Goal: Information Seeking & Learning: Learn about a topic

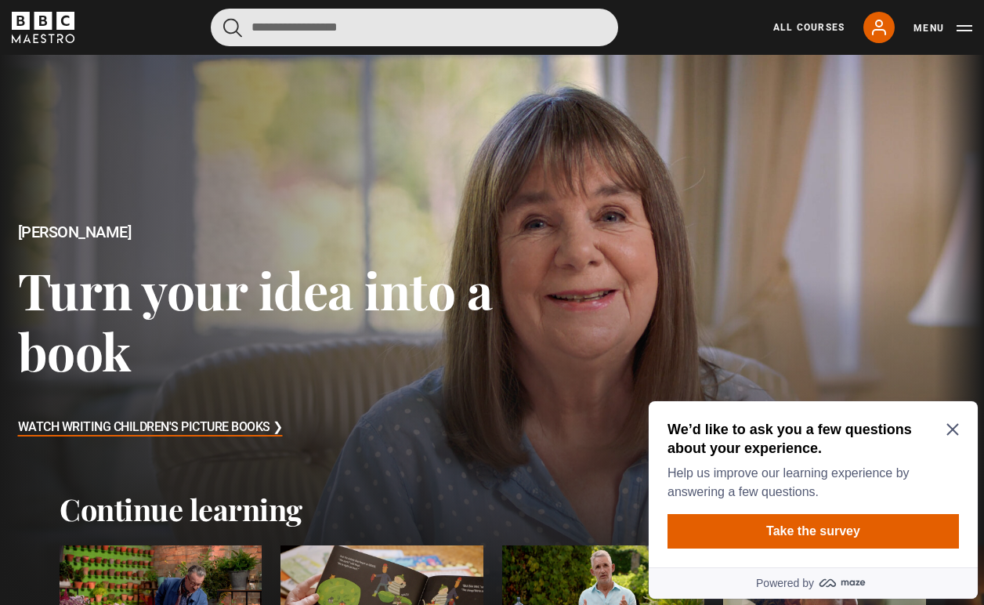
click at [447, 28] on input "Search" at bounding box center [415, 28] width 408 height 38
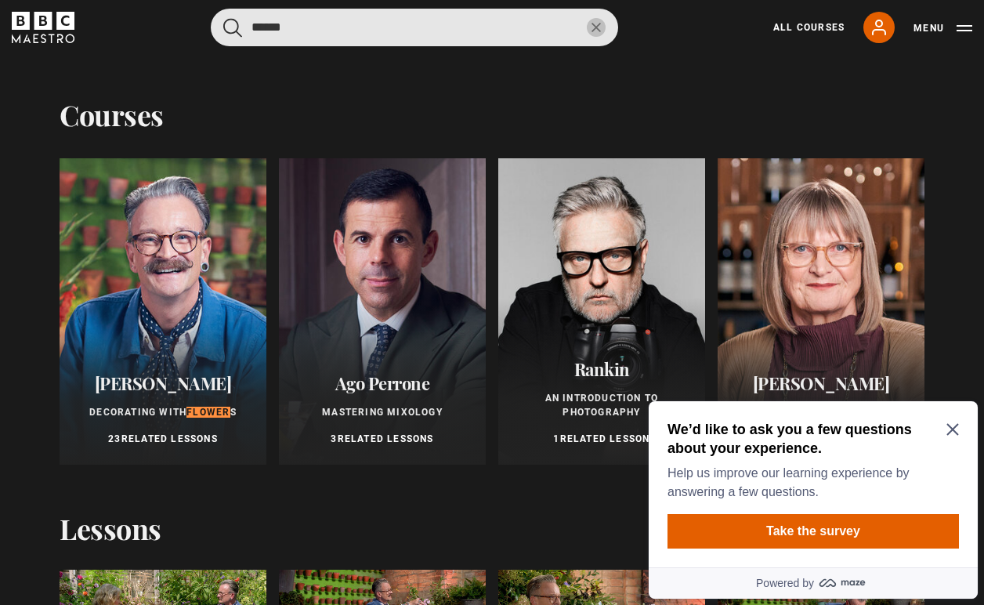
type input "******"
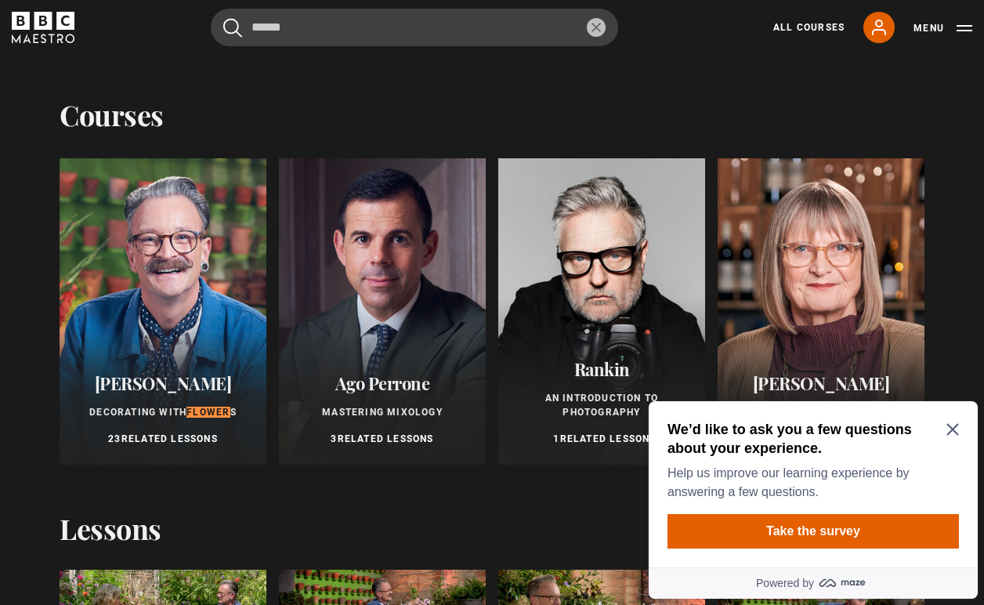
click at [172, 292] on div at bounding box center [163, 311] width 207 height 306
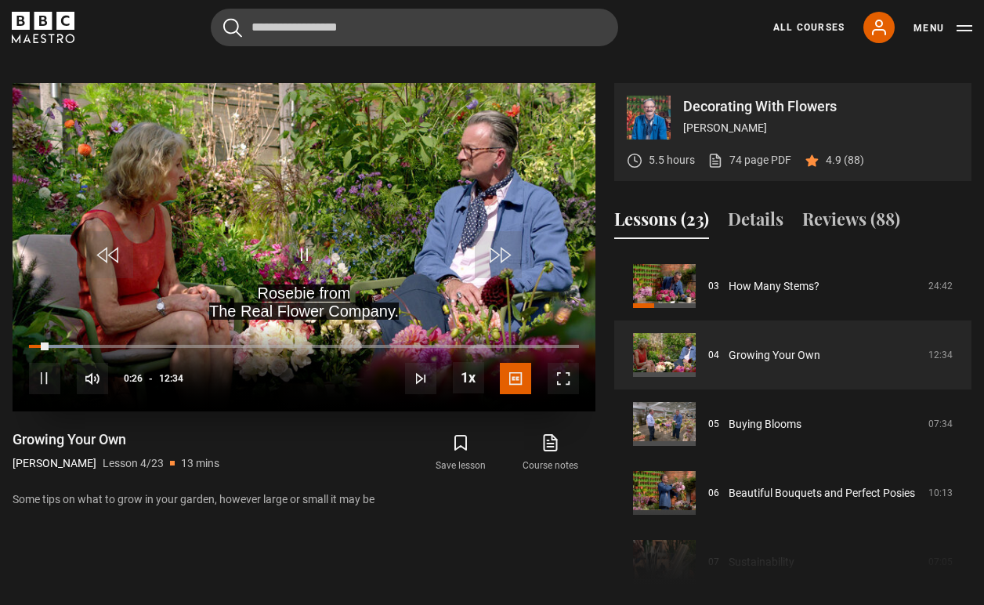
click at [307, 232] on span "Video Player" at bounding box center [304, 254] width 47 height 47
click at [308, 234] on span "Video Player" at bounding box center [304, 254] width 47 height 47
click at [201, 189] on video "Video Player" at bounding box center [304, 247] width 583 height 328
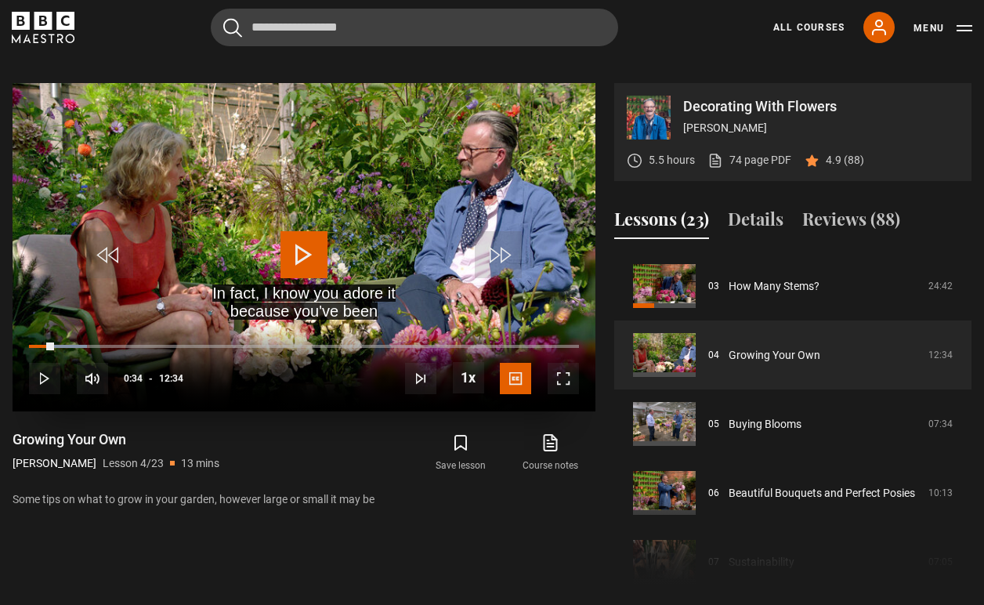
click at [203, 190] on video "Video Player" at bounding box center [304, 247] width 583 height 328
click at [560, 363] on span "Video Player" at bounding box center [563, 378] width 31 height 31
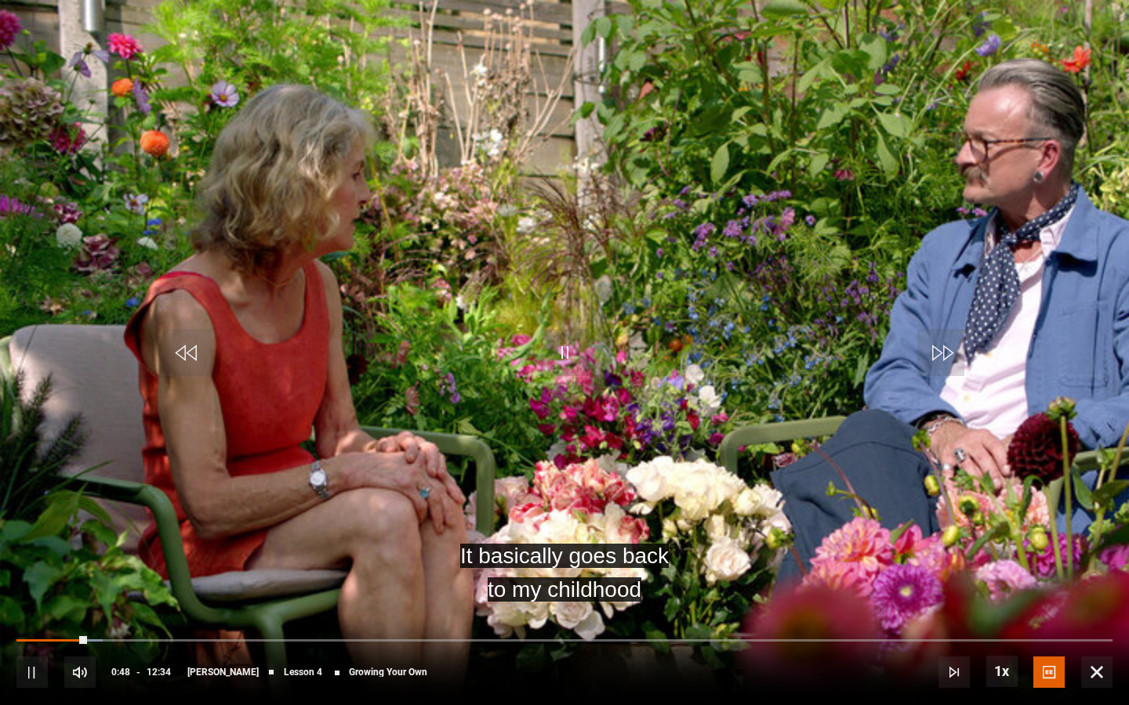
click at [564, 364] on span "Video Player" at bounding box center [564, 352] width 47 height 47
click at [560, 353] on span "Video Player" at bounding box center [564, 352] width 47 height 47
click at [575, 338] on span "Video Player" at bounding box center [564, 352] width 47 height 47
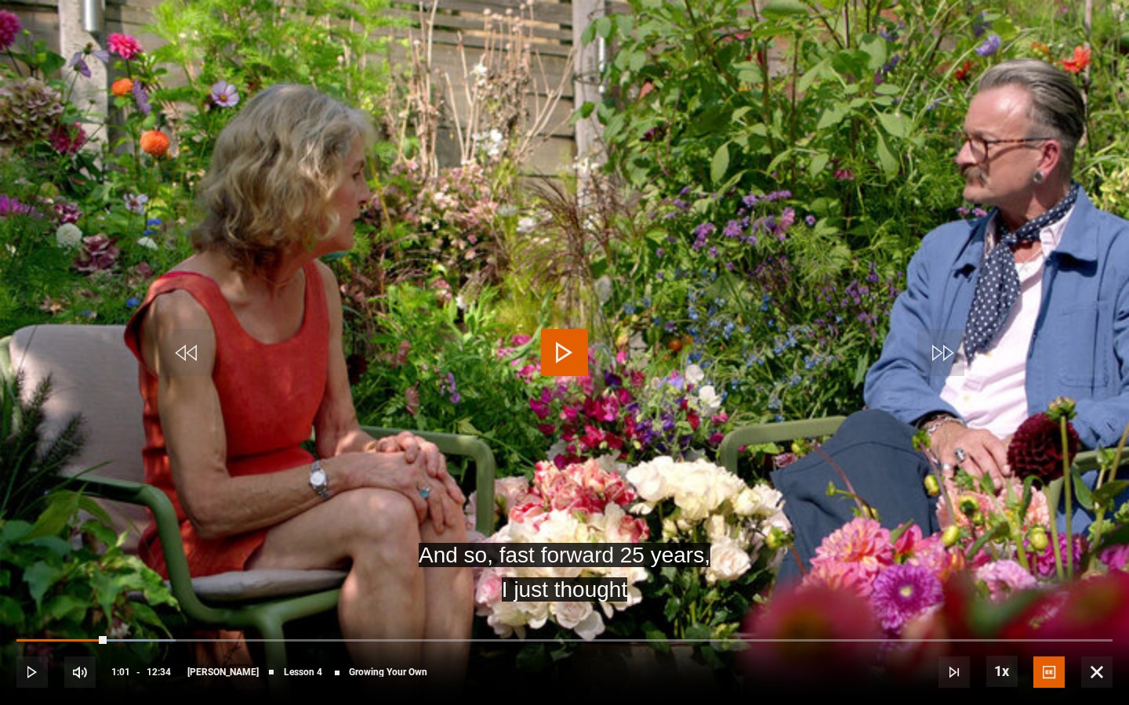
click at [566, 343] on span "Video Player" at bounding box center [564, 352] width 47 height 47
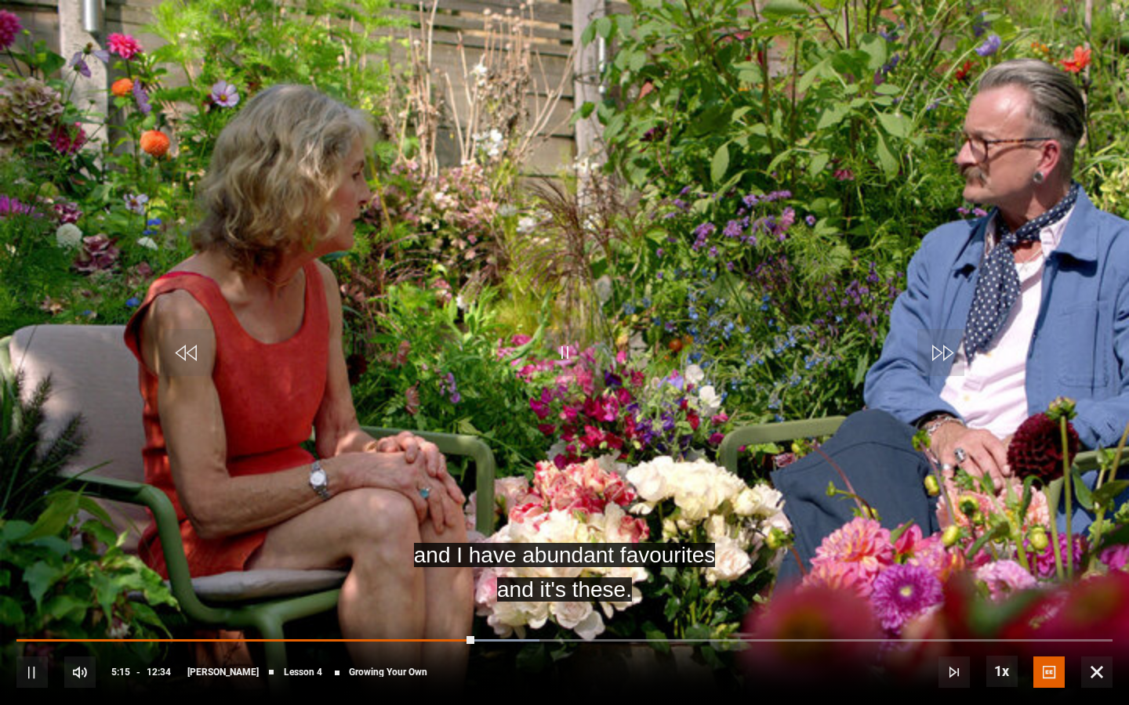
click at [560, 357] on span "Video Player" at bounding box center [564, 352] width 47 height 47
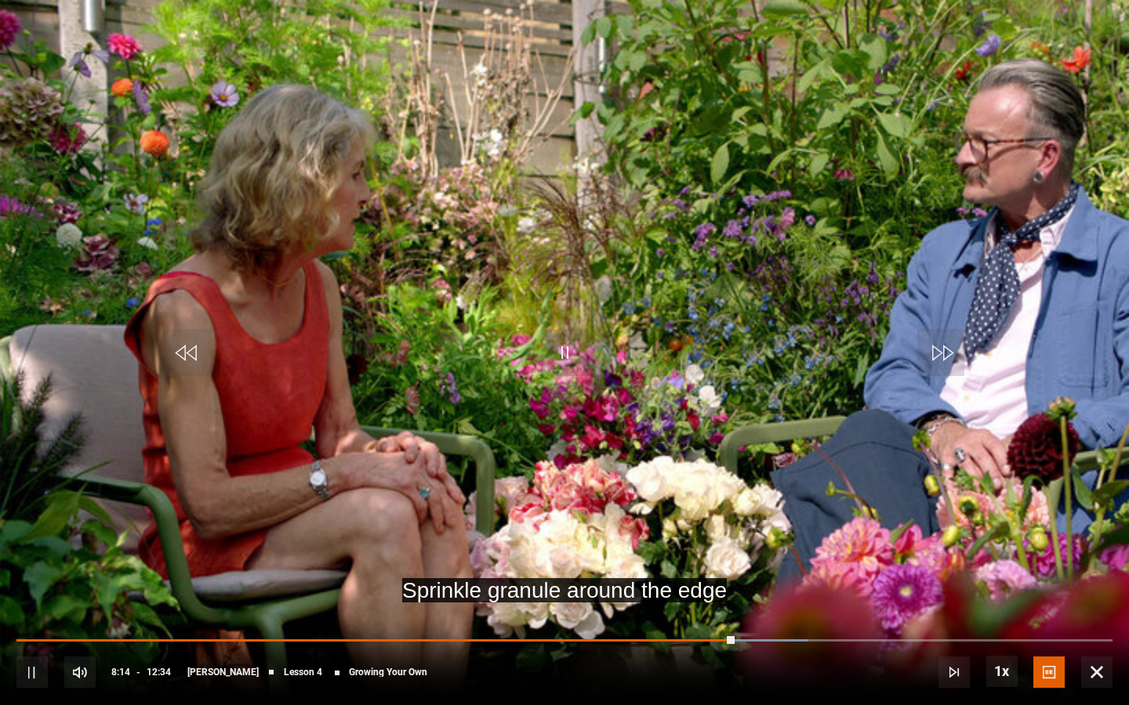
click at [560, 353] on span "Video Player" at bounding box center [564, 352] width 47 height 47
click at [560, 354] on span "Video Player" at bounding box center [564, 352] width 47 height 47
click at [560, 355] on span "Video Player" at bounding box center [564, 352] width 47 height 47
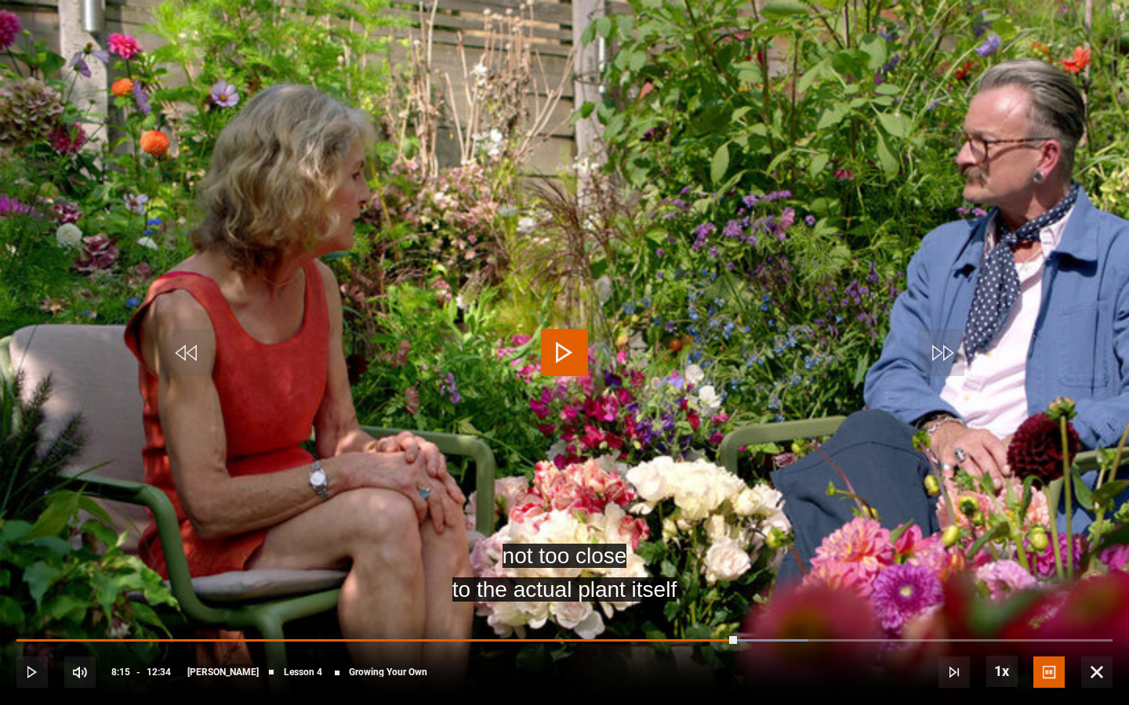
click at [562, 356] on span "Video Player" at bounding box center [564, 352] width 47 height 47
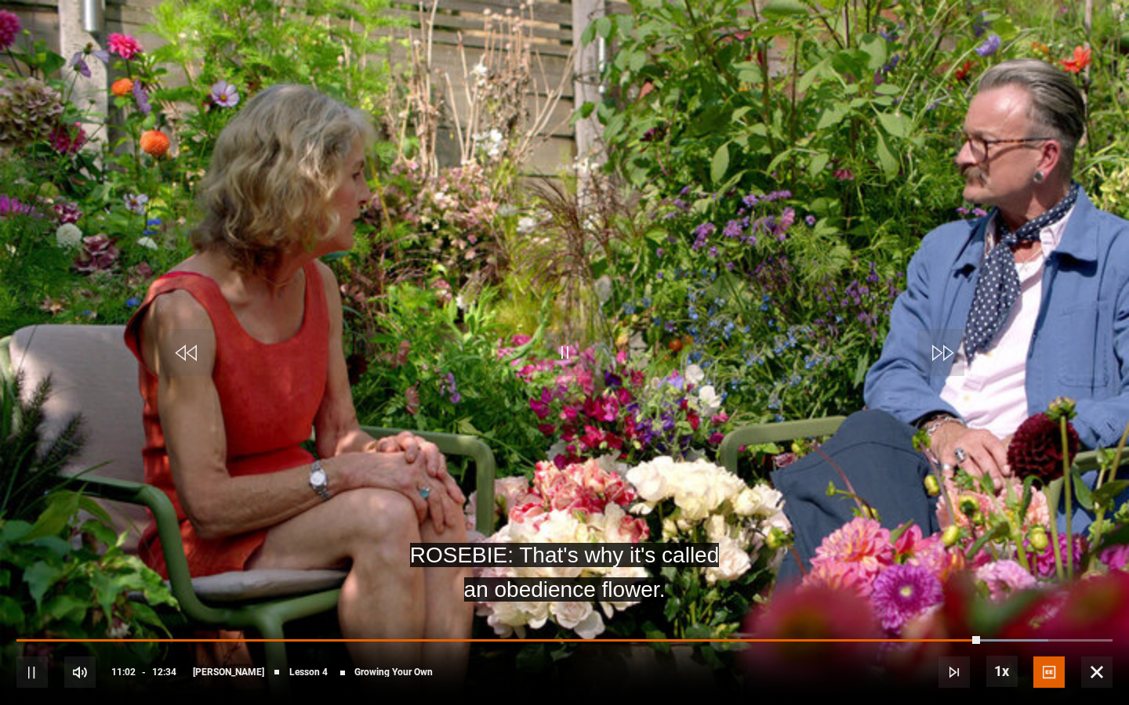
click at [564, 351] on span "Video Player" at bounding box center [564, 352] width 47 height 47
click at [554, 353] on span "Video Player" at bounding box center [564, 352] width 47 height 47
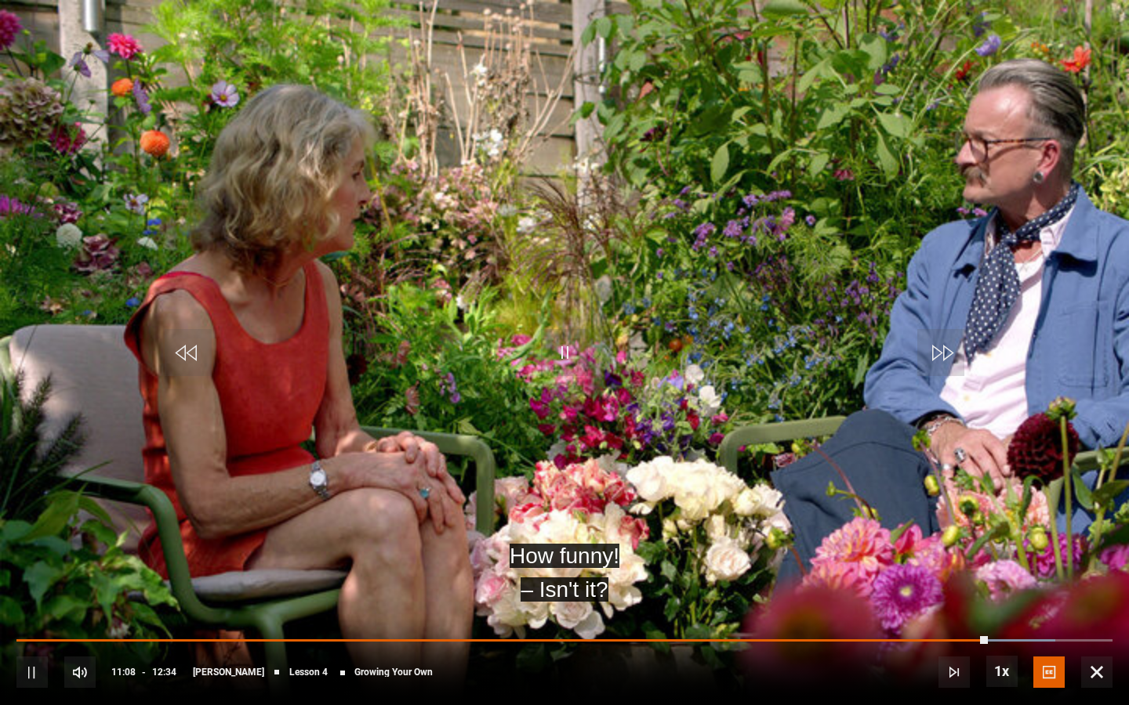
drag, startPoint x: 983, startPoint y: 635, endPoint x: 975, endPoint y: 637, distance: 8.2
click at [975, 604] on div "10s Skip Back 10 seconds Pause 10s Skip Forward 10 seconds Loaded : 94.78% 11:0…" at bounding box center [564, 661] width 1129 height 87
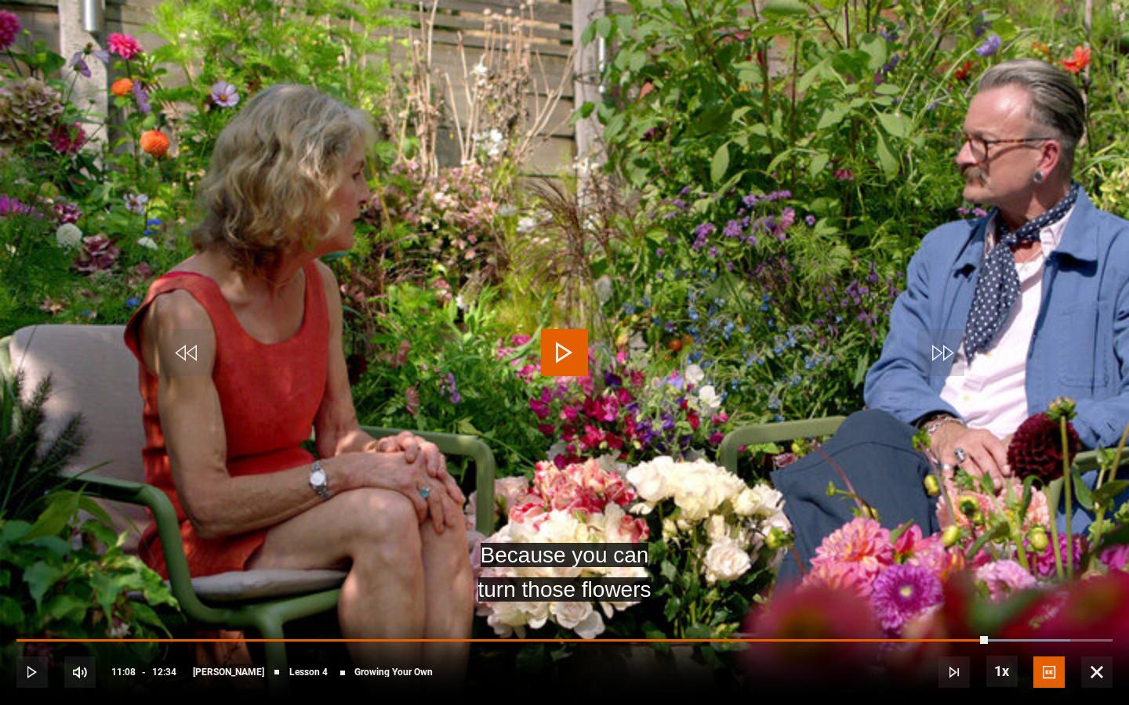
drag, startPoint x: 988, startPoint y: 635, endPoint x: 969, endPoint y: 637, distance: 19.0
click at [969, 604] on div "11:08" at bounding box center [501, 641] width 971 height 3
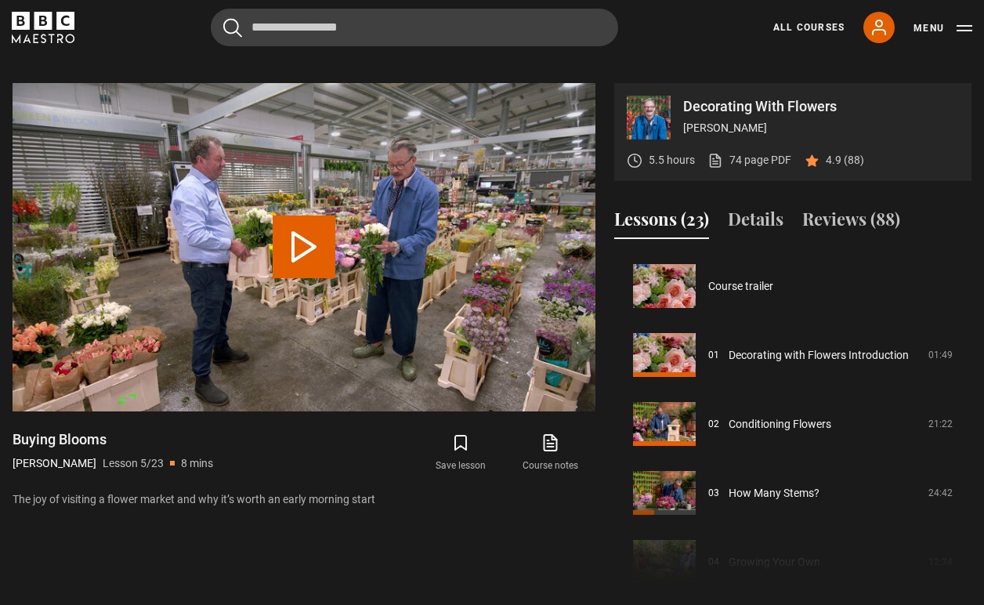
scroll to position [276, 0]
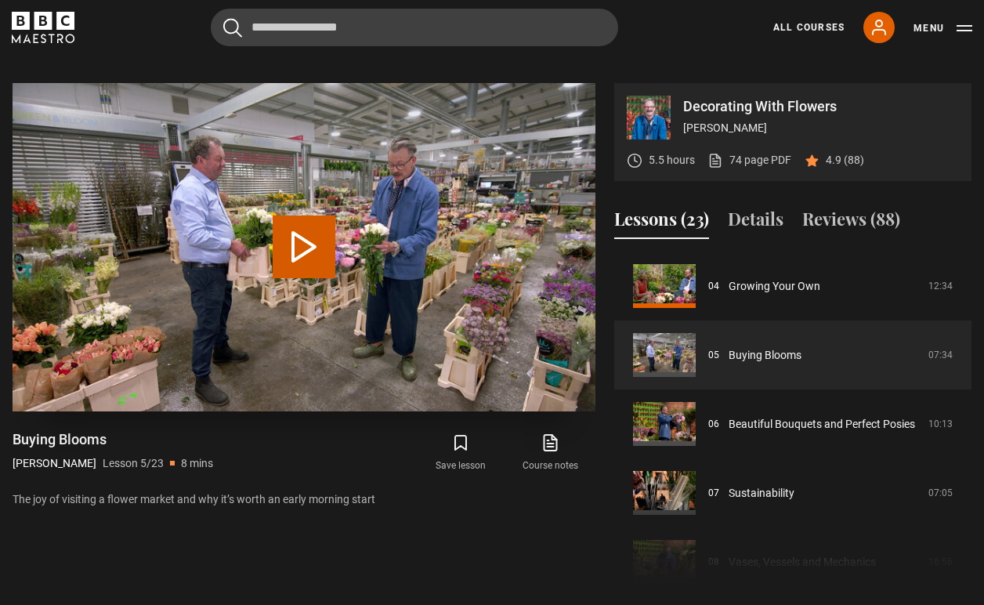
click at [293, 229] on button "Play Lesson Buying Blooms" at bounding box center [304, 247] width 63 height 63
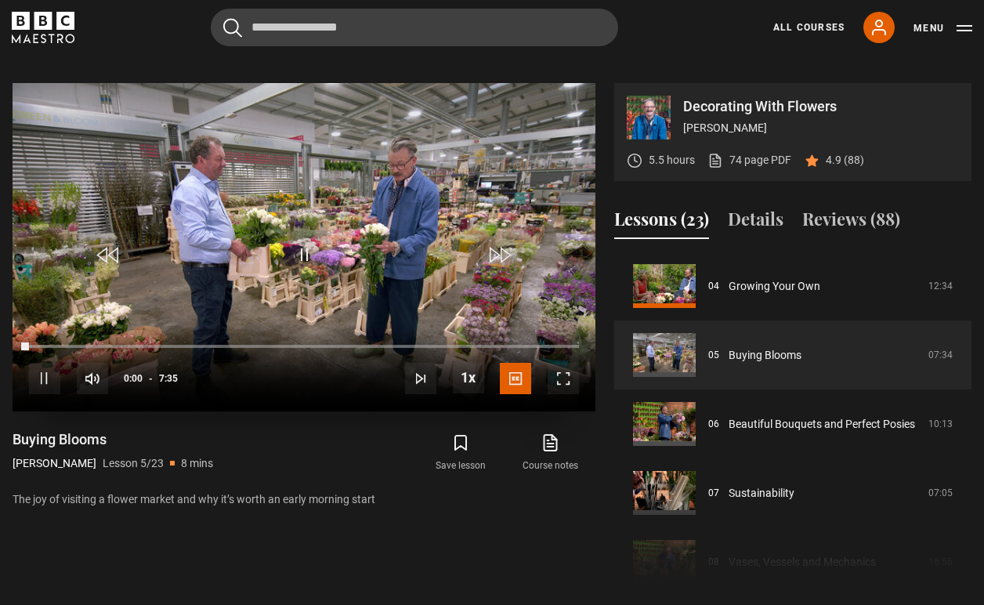
click at [568, 364] on span "Video Player" at bounding box center [563, 378] width 31 height 31
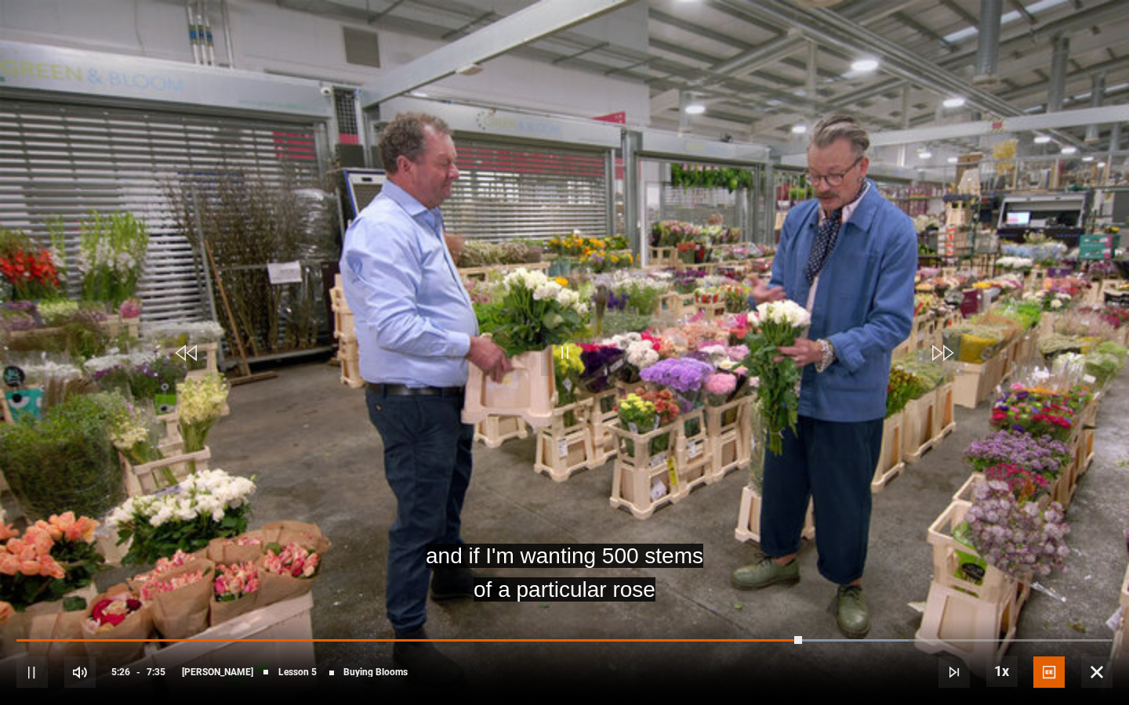
click at [569, 365] on span "Video Player" at bounding box center [564, 352] width 47 height 47
click at [558, 351] on span "Video Player" at bounding box center [564, 352] width 47 height 47
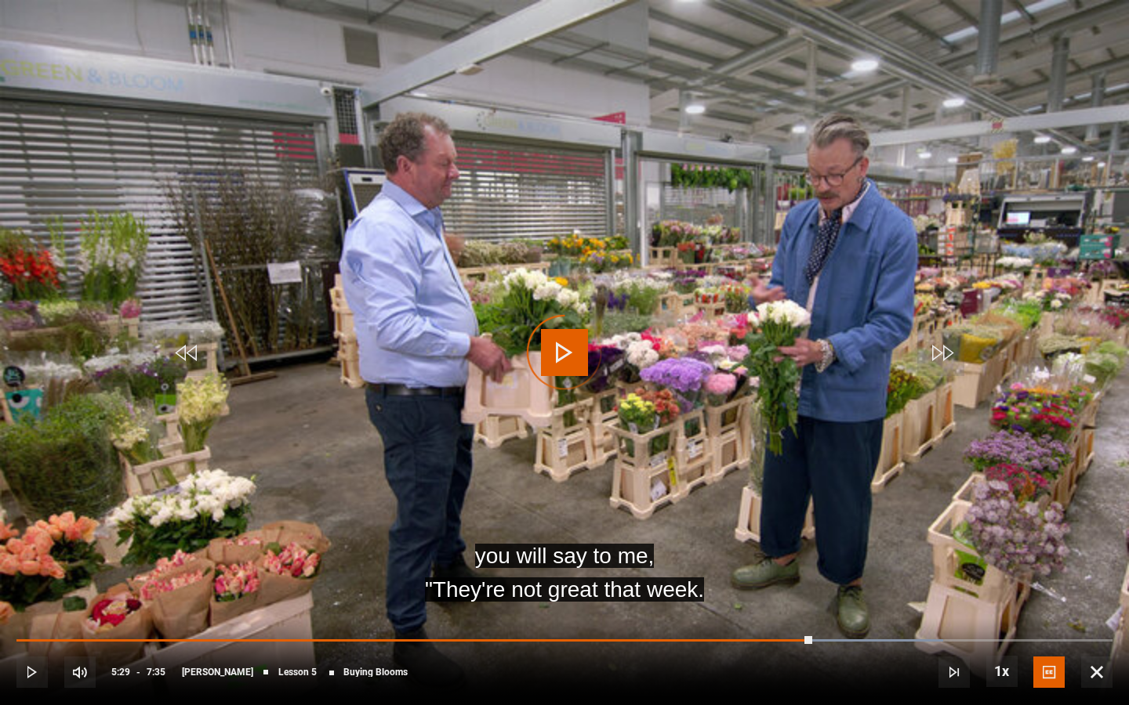
drag, startPoint x: 812, startPoint y: 644, endPoint x: 738, endPoint y: 645, distance: 73.7
click at [738, 604] on div "10s Skip Back 10 seconds Play 10s Skip Forward 10 seconds Loaded : 84.54% 5:26 …" at bounding box center [564, 661] width 1129 height 87
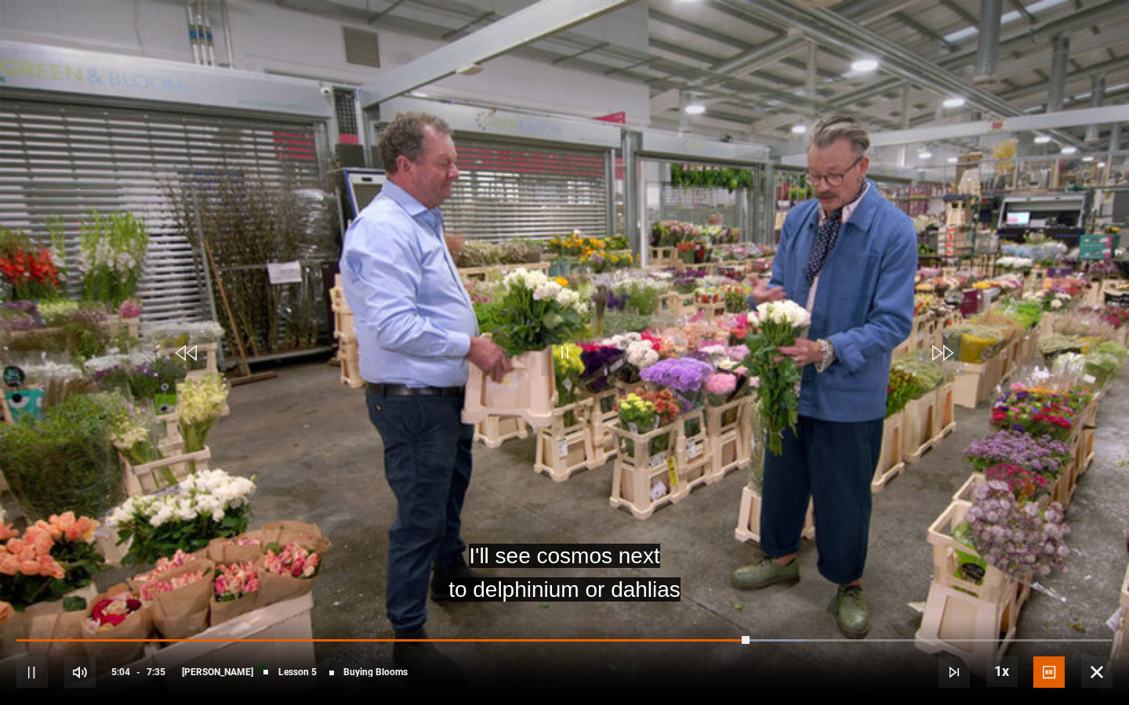
click at [30, 604] on span "Video Player" at bounding box center [31, 672] width 31 height 31
click at [565, 342] on span "Video Player" at bounding box center [564, 352] width 47 height 47
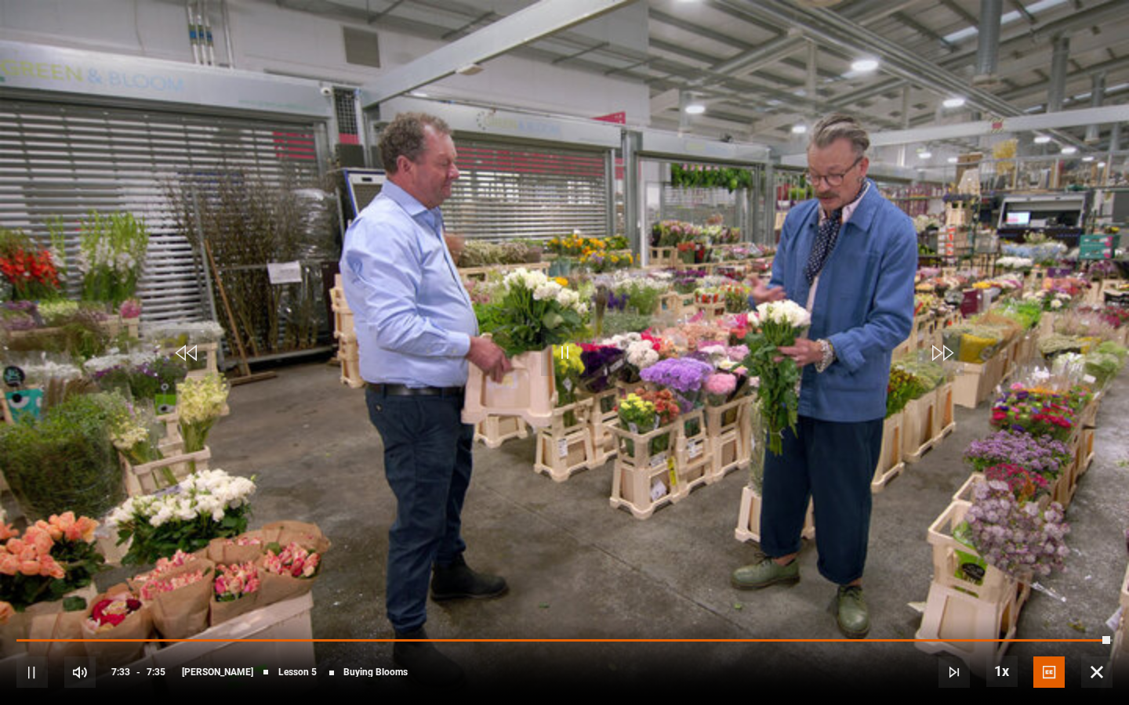
click at [567, 346] on span "Video Player" at bounding box center [564, 352] width 47 height 47
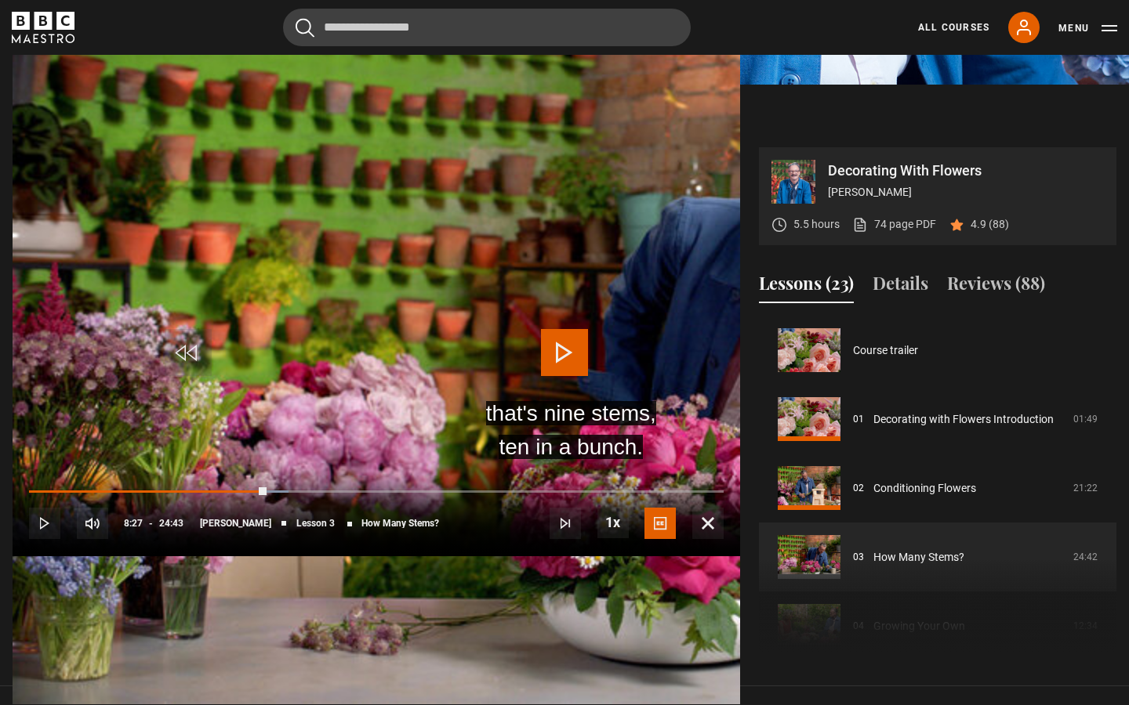
scroll to position [138, 0]
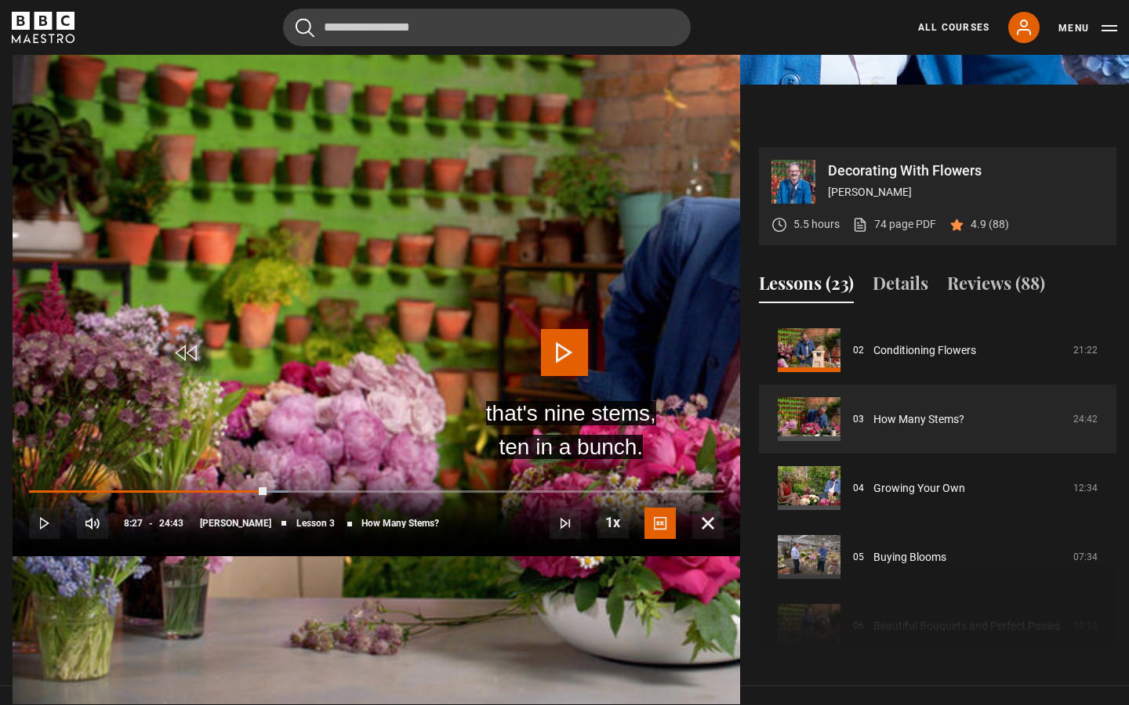
click at [723, 539] on span "Video Player" at bounding box center [707, 523] width 31 height 31
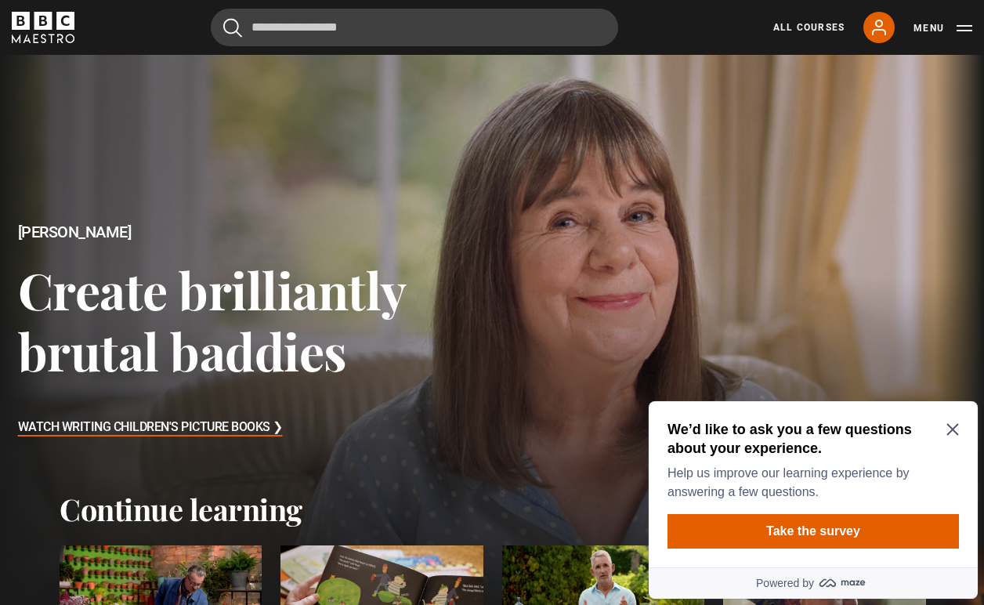
click at [951, 428] on icon "Close Maze Prompt" at bounding box center [953, 430] width 12 height 12
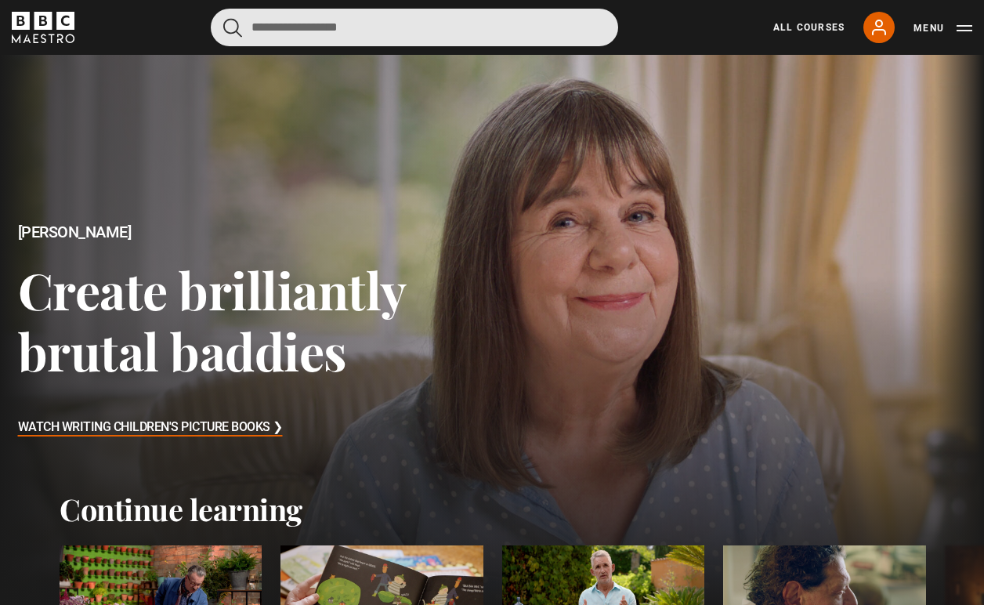
click at [393, 31] on input "Search" at bounding box center [415, 28] width 408 height 38
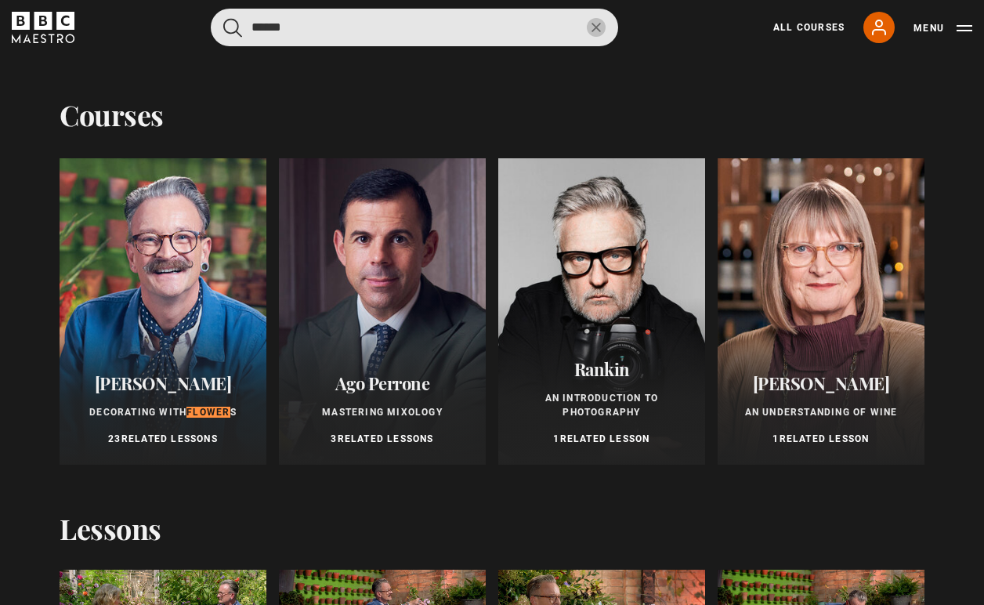
type input "******"
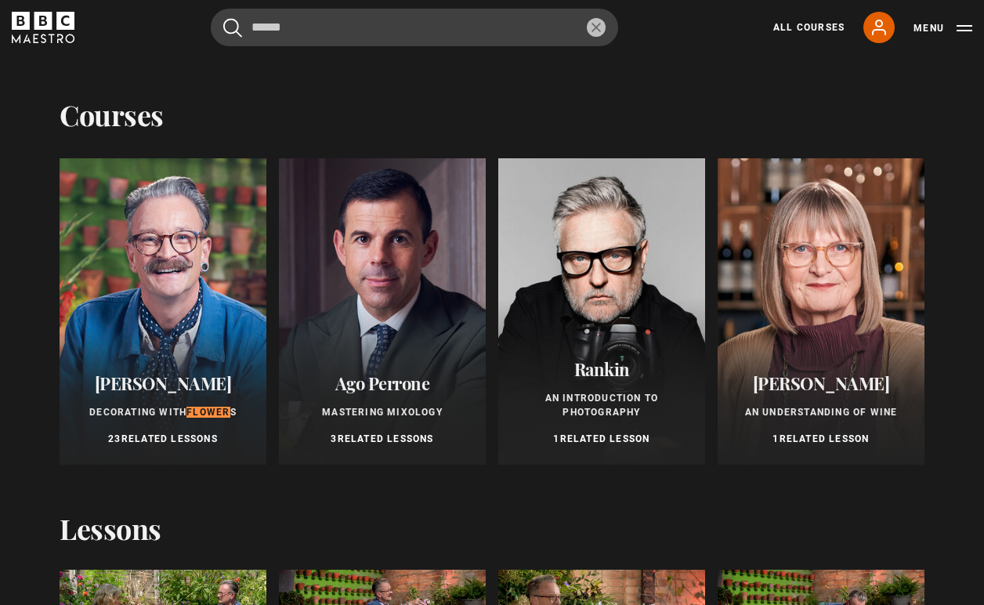
click at [145, 188] on div at bounding box center [163, 311] width 207 height 306
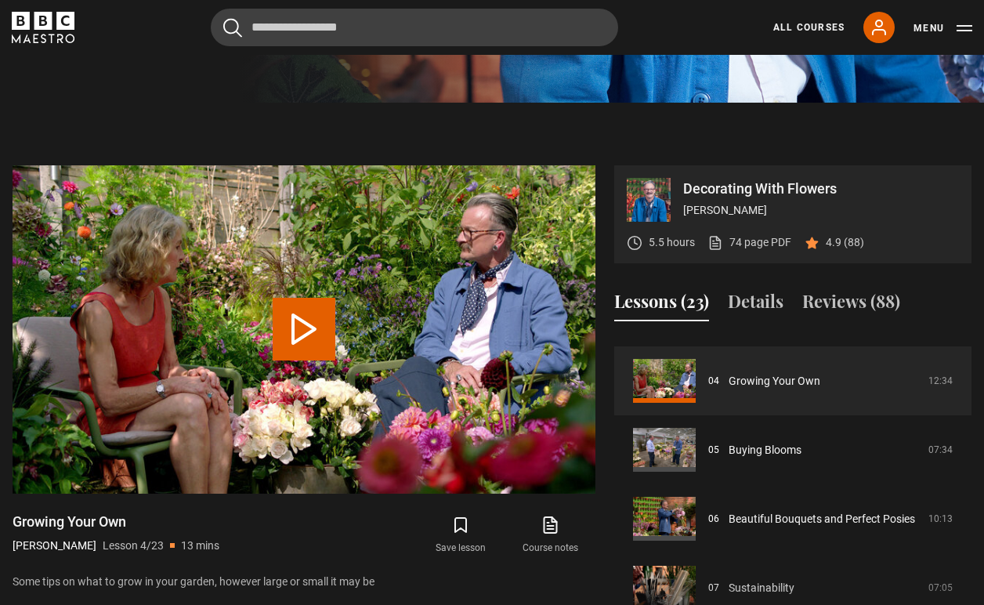
scroll to position [261, 0]
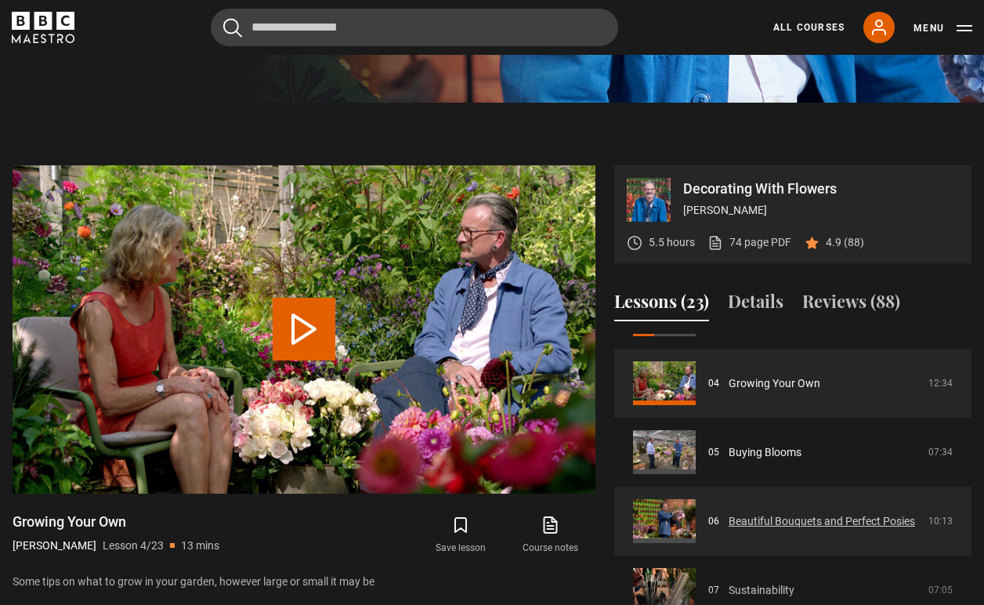
click at [770, 513] on link "Beautiful Bouquets and Perfect Posies" at bounding box center [822, 521] width 187 height 16
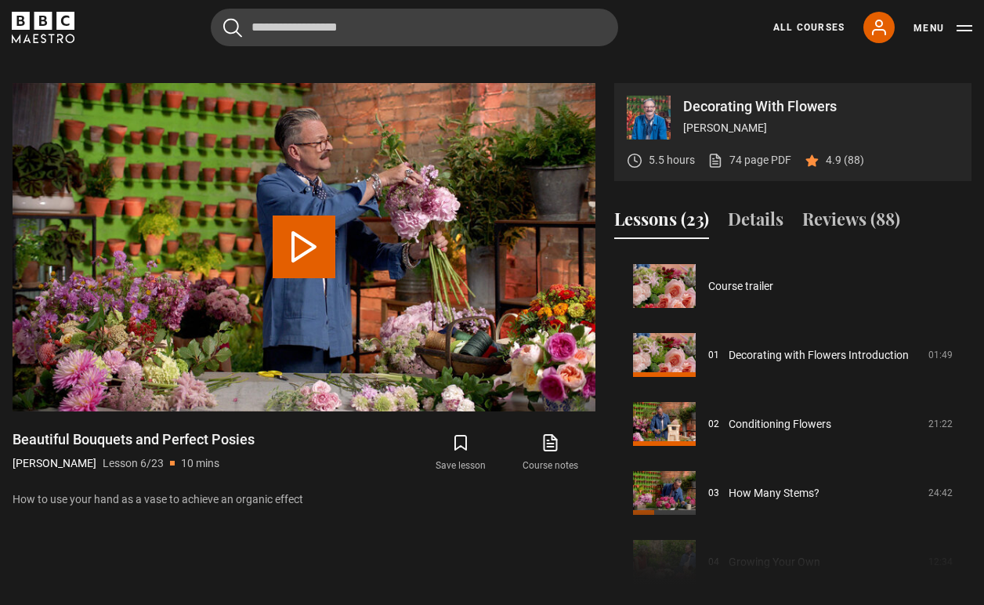
scroll to position [345, 0]
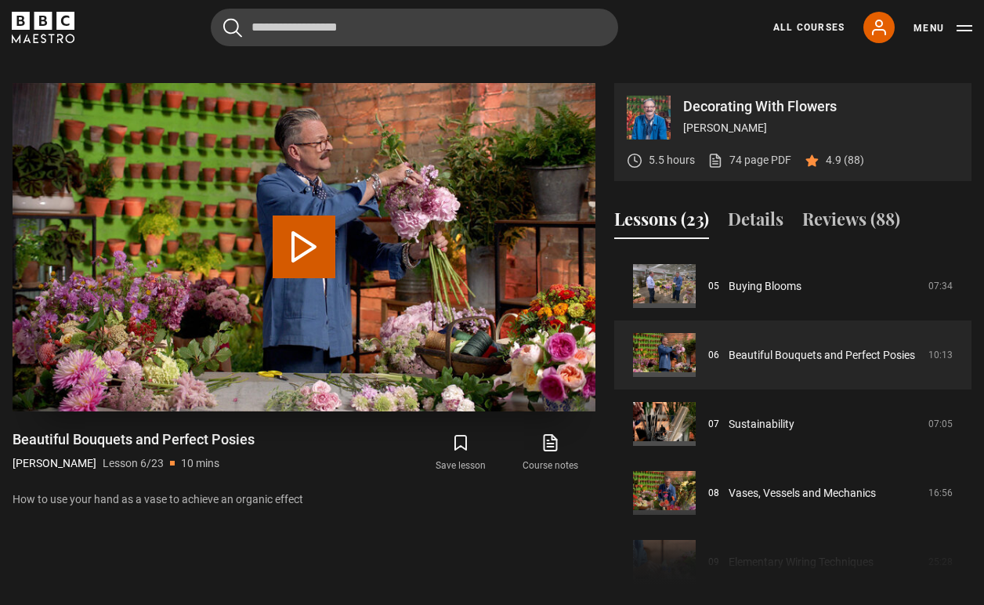
click at [308, 228] on button "Play Lesson Beautiful Bouquets and Perfect Posies" at bounding box center [304, 247] width 63 height 63
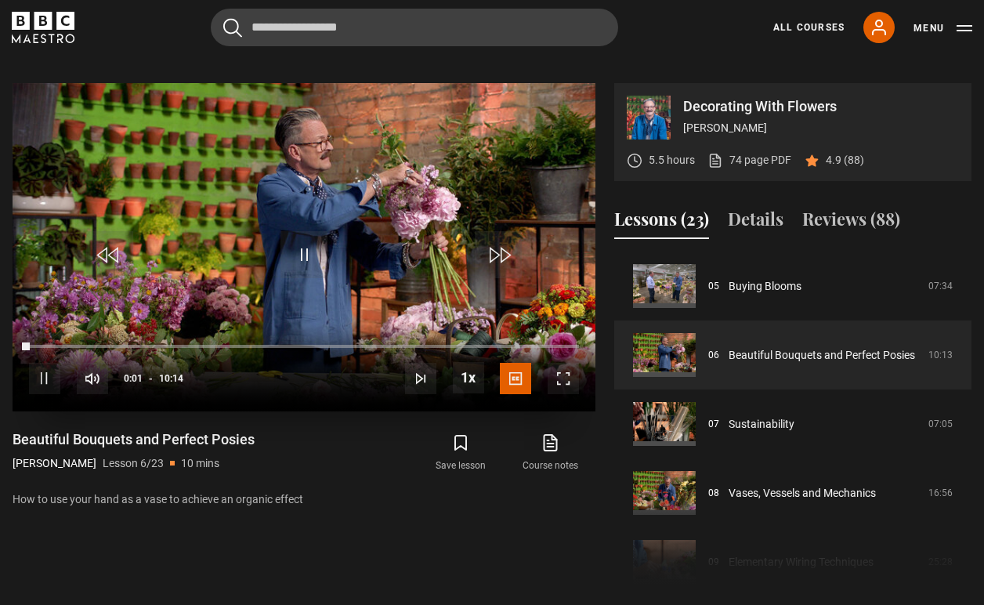
click at [562, 363] on span "Video Player" at bounding box center [563, 378] width 31 height 31
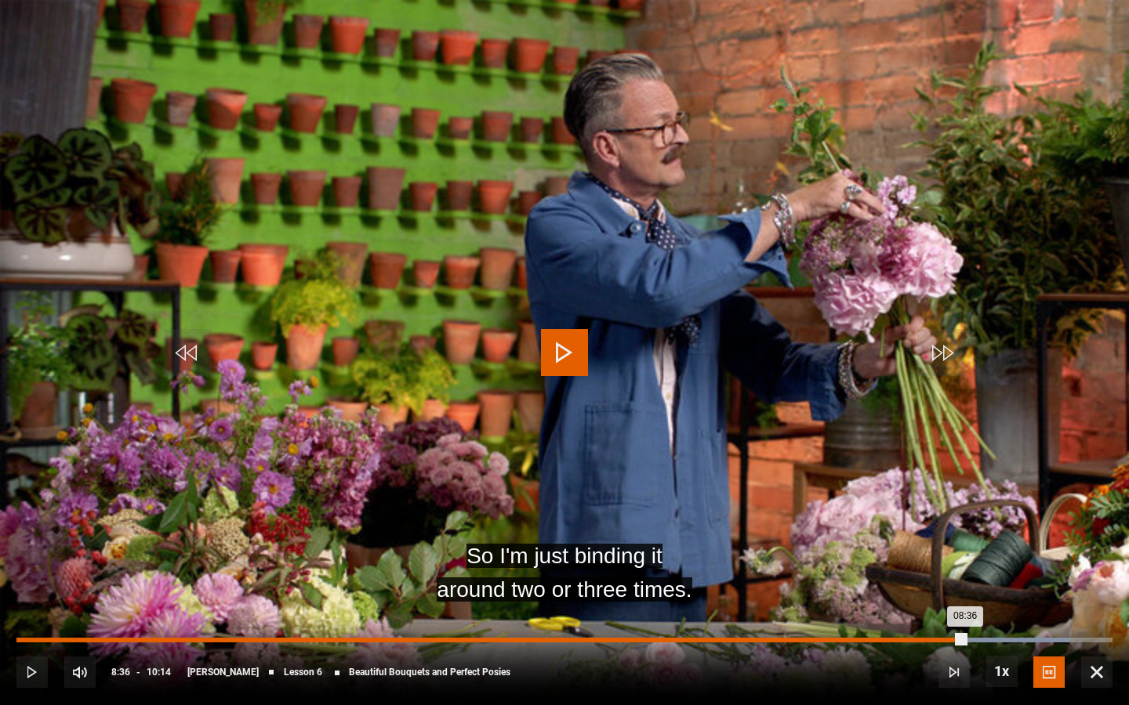
drag, startPoint x: 965, startPoint y: 641, endPoint x: 937, endPoint y: 642, distance: 27.4
click at [937, 604] on div "Loaded : 96.05% 08:36 08:36" at bounding box center [564, 640] width 1096 height 5
click at [934, 604] on div "08:34" at bounding box center [476, 640] width 920 height 5
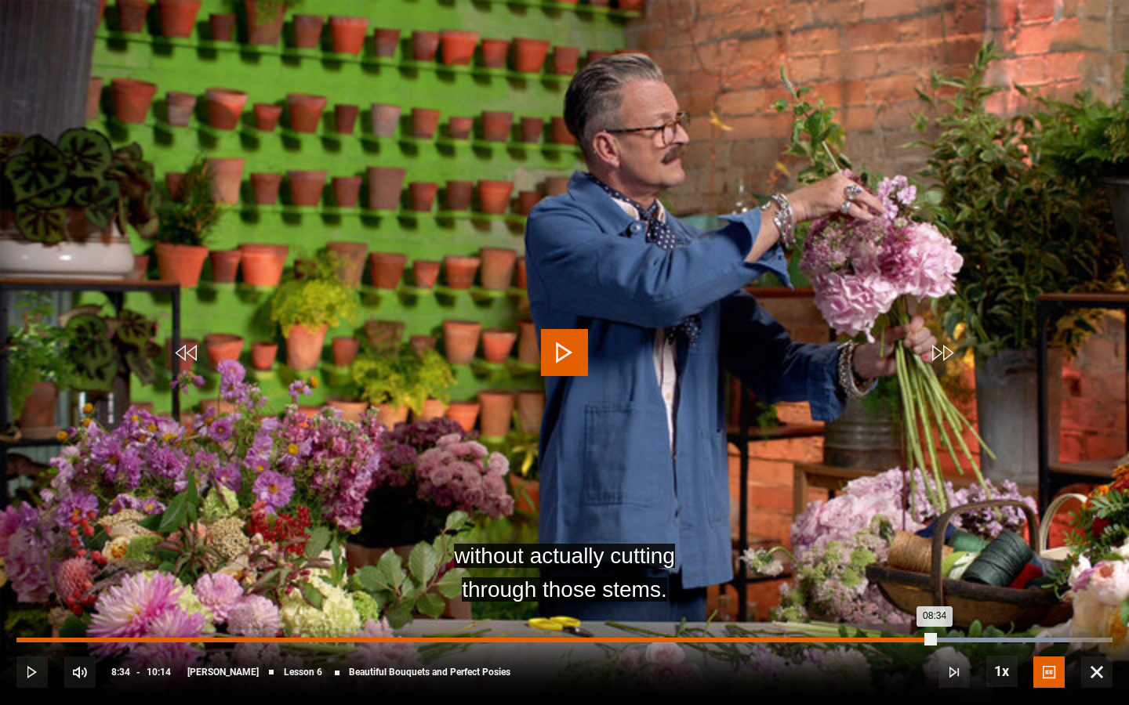
click at [930, 604] on div "08:34" at bounding box center [475, 640] width 918 height 5
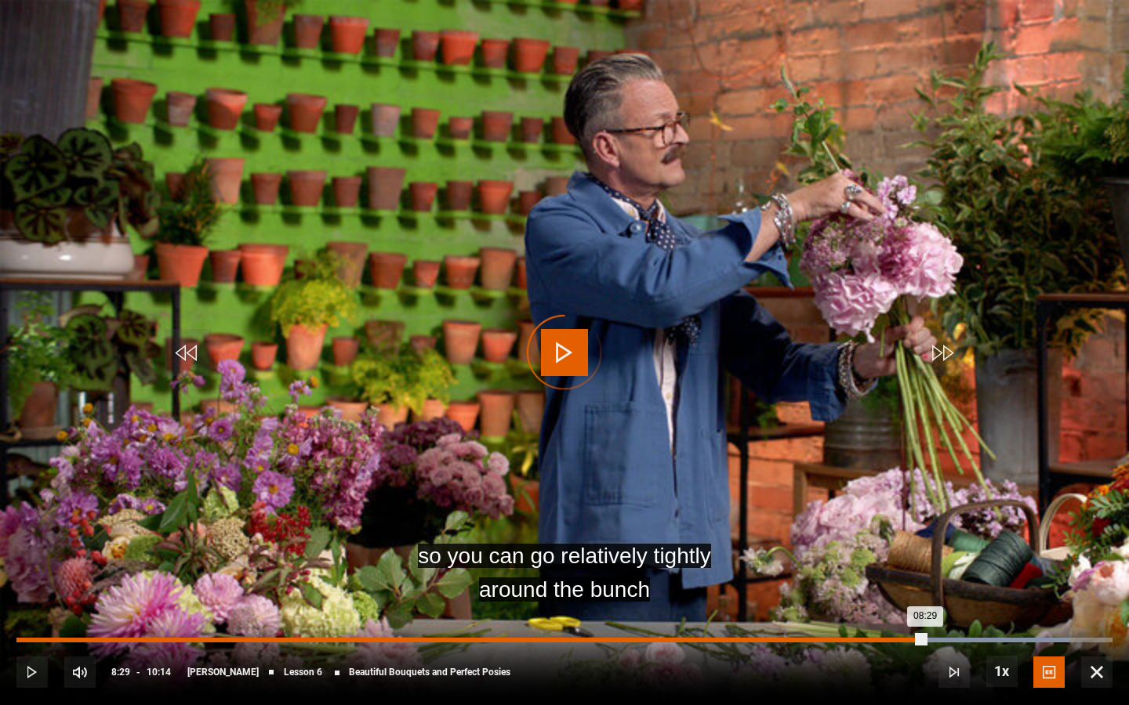
drag, startPoint x: 925, startPoint y: 642, endPoint x: 915, endPoint y: 643, distance: 10.2
click at [915, 604] on div "08:29" at bounding box center [470, 640] width 908 height 5
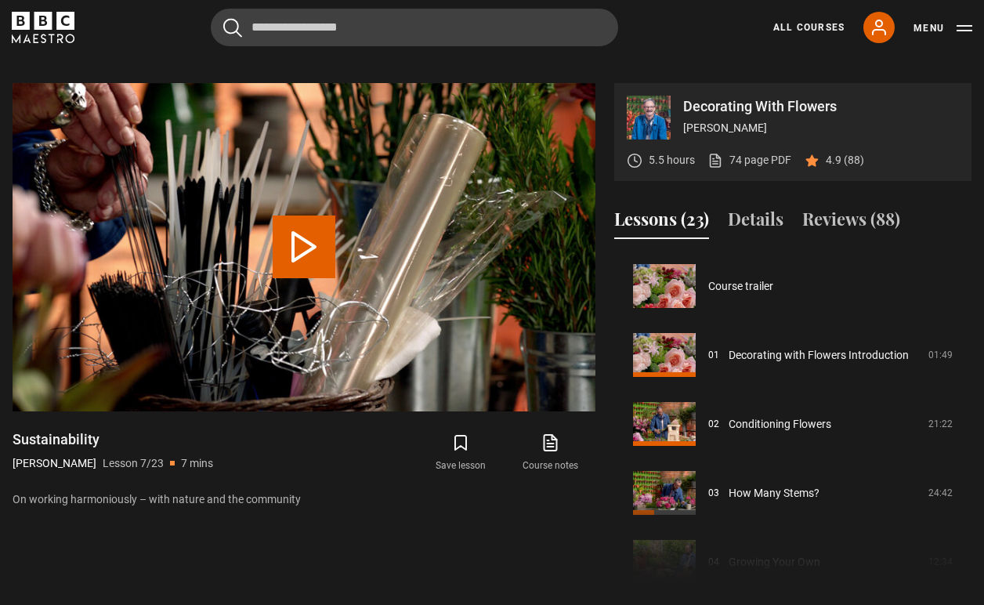
scroll to position [414, 0]
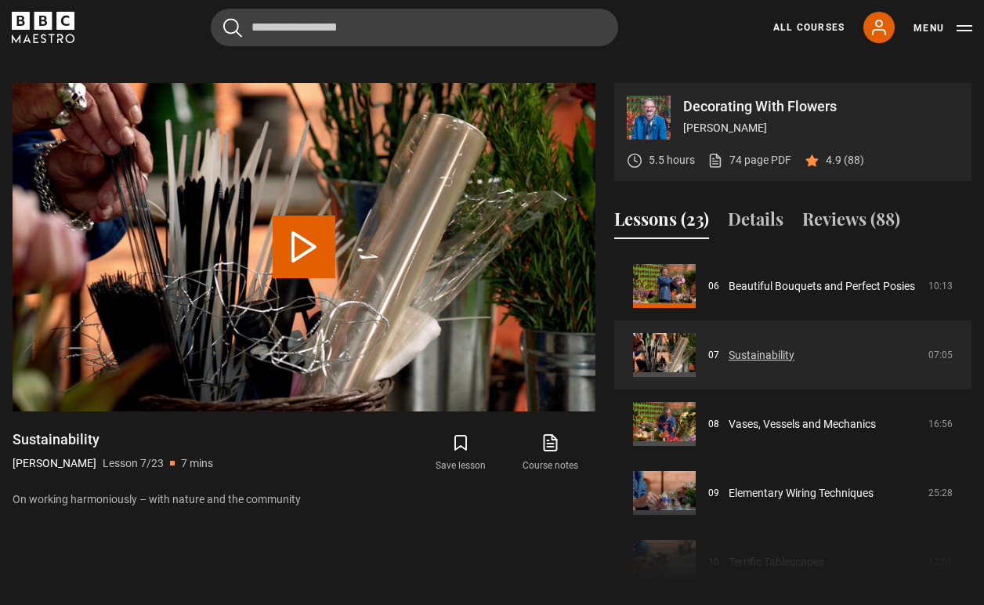
click at [773, 347] on link "Sustainability" at bounding box center [762, 355] width 66 height 16
click at [767, 347] on link "Sustainability" at bounding box center [762, 355] width 66 height 16
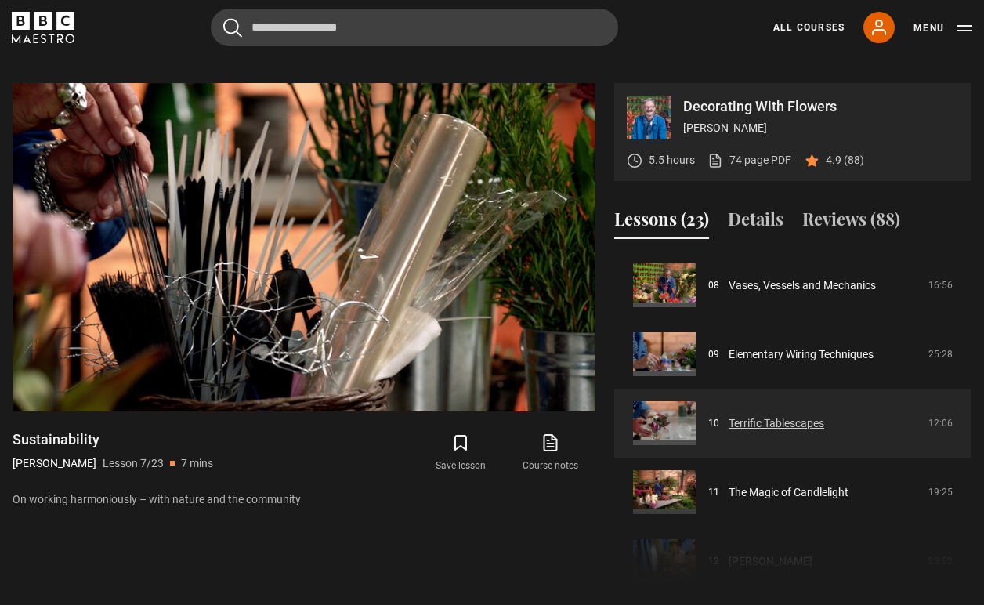
scroll to position [552, 0]
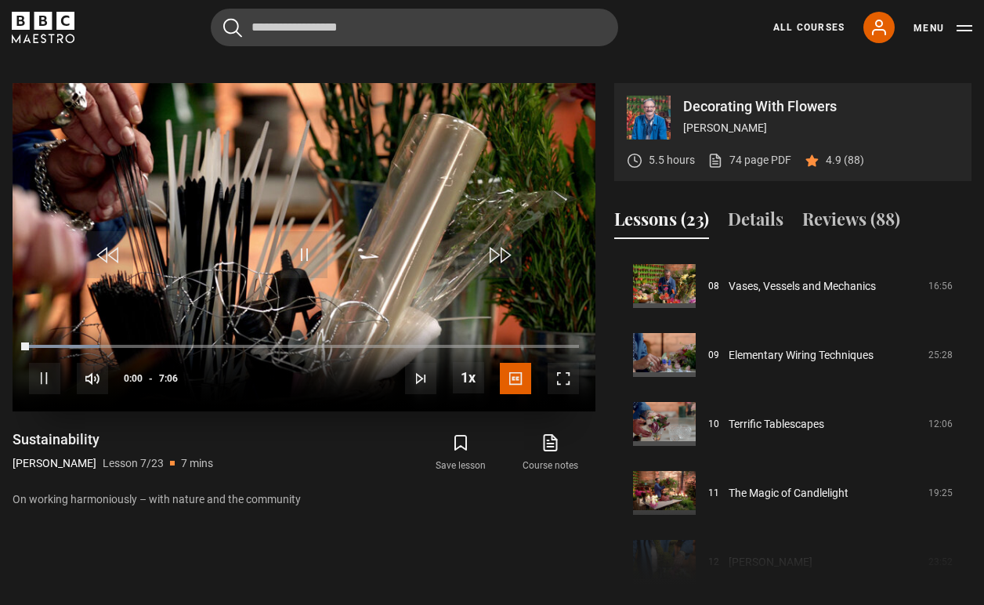
click at [564, 363] on span "Video Player" at bounding box center [563, 378] width 31 height 31
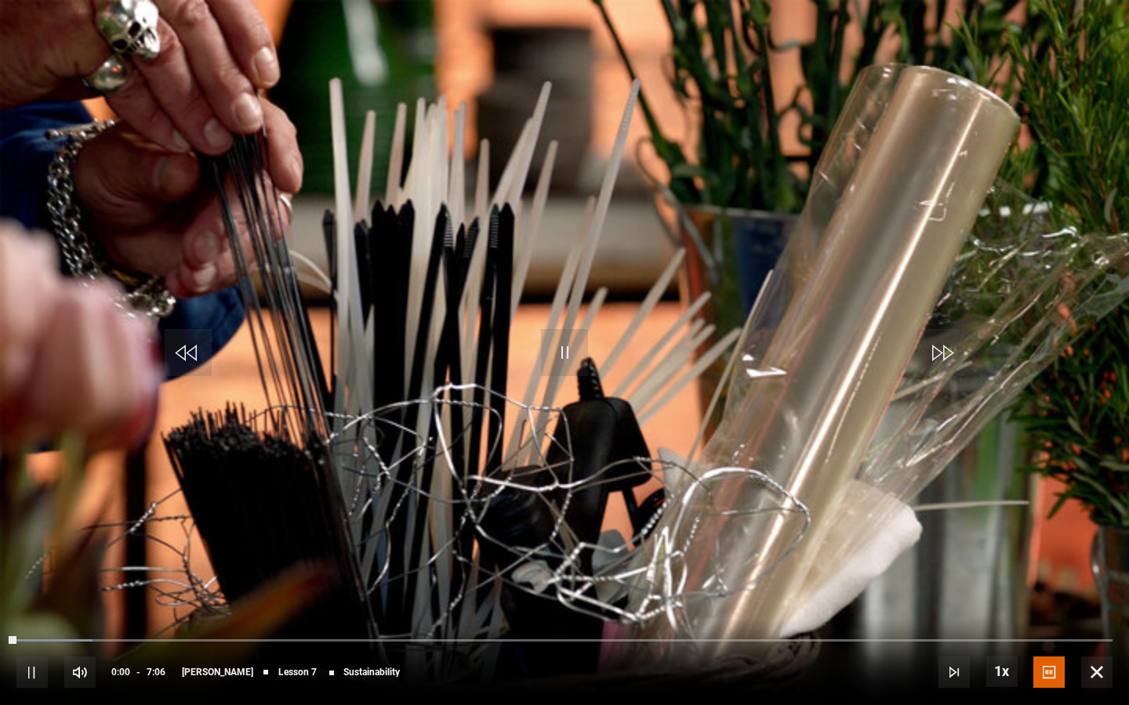
click at [32, 604] on span "Video Player" at bounding box center [31, 672] width 31 height 31
click at [566, 347] on div "Video Player is loading." at bounding box center [564, 353] width 78 height 78
click at [564, 350] on div "Video Player is loading." at bounding box center [564, 353] width 78 height 78
click at [984, 604] on span "Video Player" at bounding box center [1096, 672] width 31 height 31
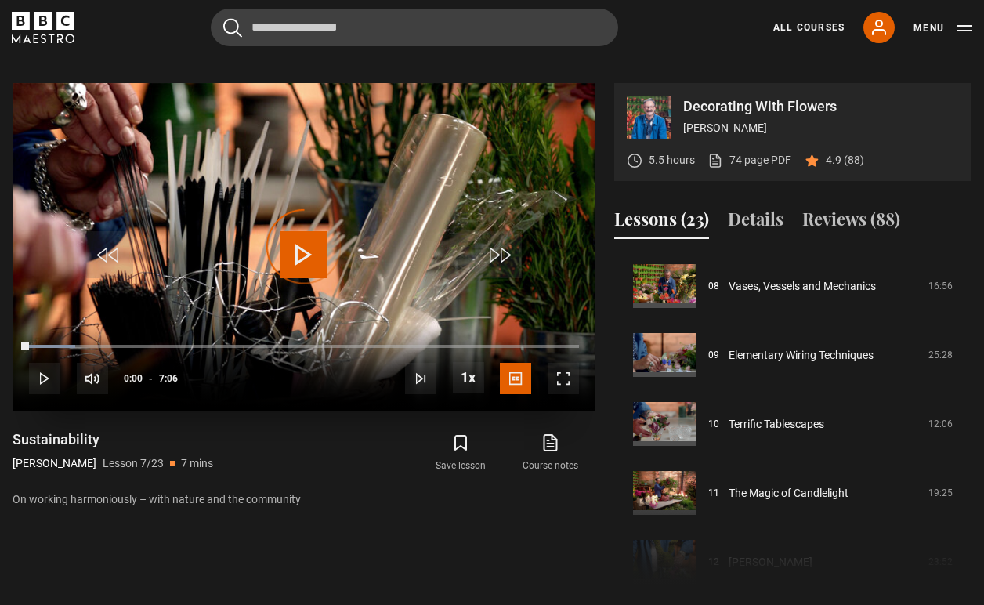
click at [303, 242] on div "Video Player is loading." at bounding box center [304, 247] width 78 height 78
drag, startPoint x: 27, startPoint y: 327, endPoint x: 83, endPoint y: 323, distance: 56.6
click at [83, 344] on div "Loaded : 8.43% 0:28 0:00" at bounding box center [304, 346] width 550 height 5
click at [292, 237] on div "Video Player is loading." at bounding box center [304, 247] width 78 height 78
click at [557, 363] on span "Video Player" at bounding box center [563, 378] width 31 height 31
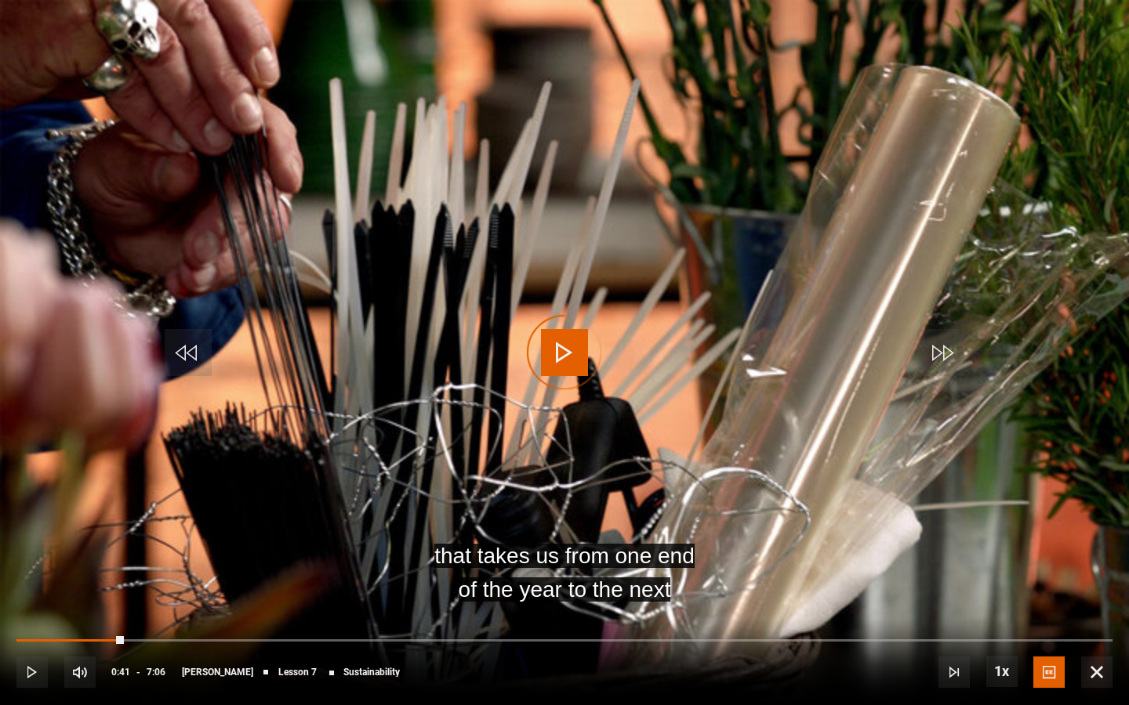
click at [564, 349] on div "Video Player is loading." at bounding box center [564, 353] width 78 height 78
click at [564, 355] on div "Video Player is loading." at bounding box center [564, 353] width 78 height 78
click at [984, 604] on span "Video Player" at bounding box center [1096, 672] width 31 height 31
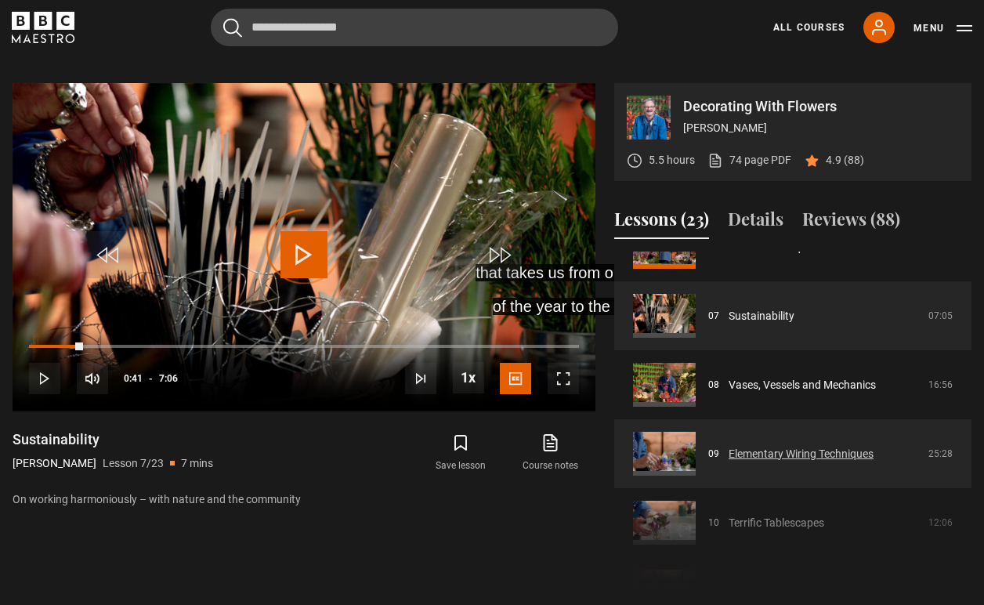
scroll to position [452, 0]
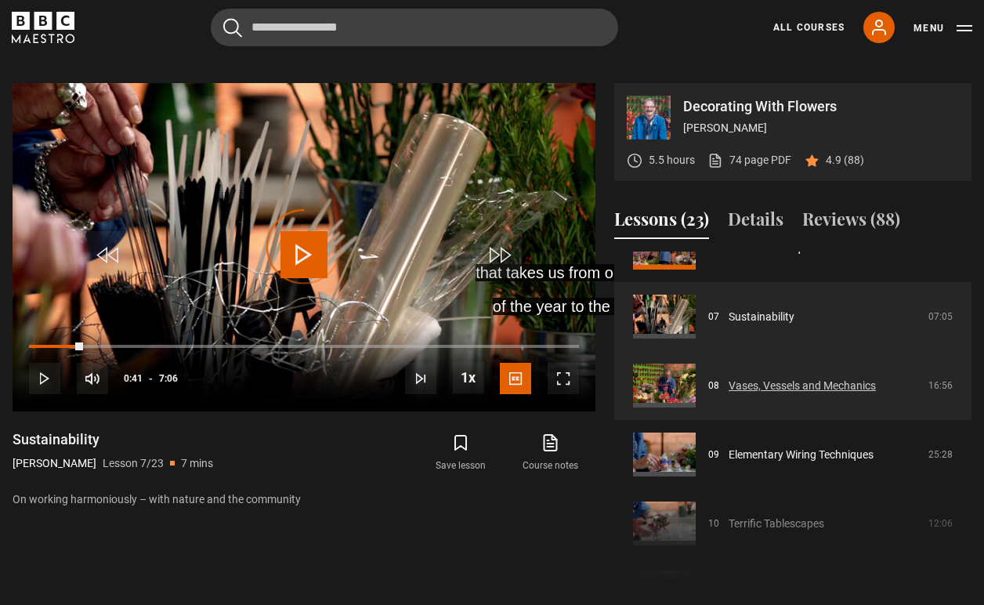
click at [748, 378] on link "Vases, Vessels and Mechanics" at bounding box center [802, 386] width 147 height 16
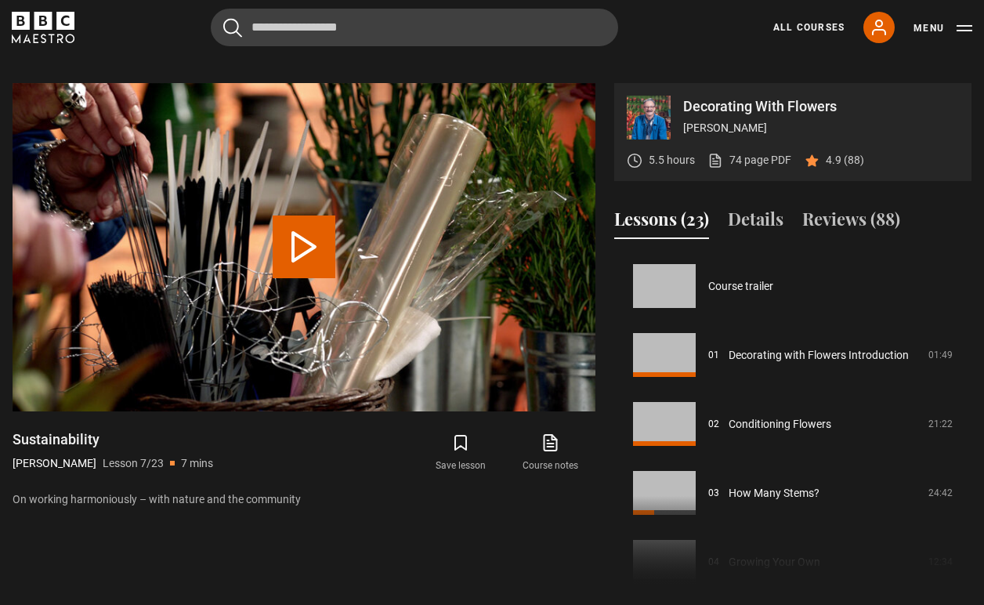
scroll to position [414, 0]
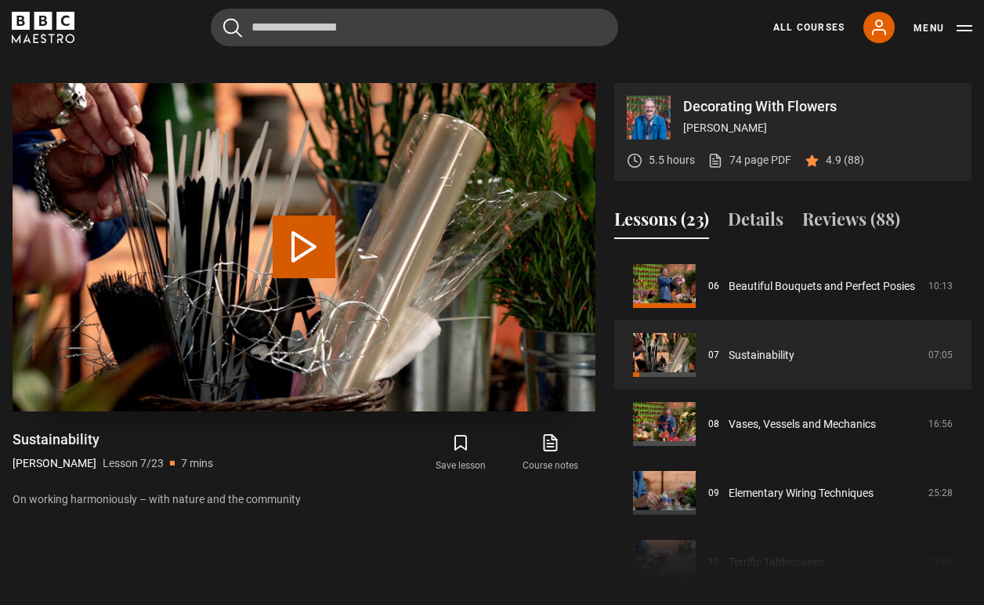
click at [304, 223] on button "Play Lesson Sustainability" at bounding box center [304, 247] width 63 height 63
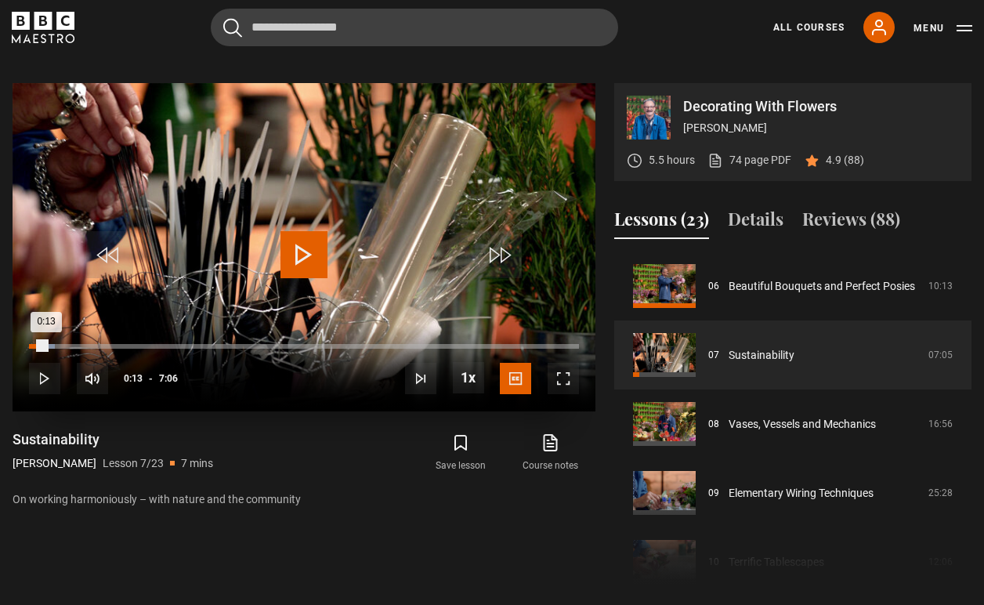
drag, startPoint x: 83, startPoint y: 326, endPoint x: 45, endPoint y: 326, distance: 37.6
click at [45, 344] on div "0:13" at bounding box center [37, 346] width 17 height 5
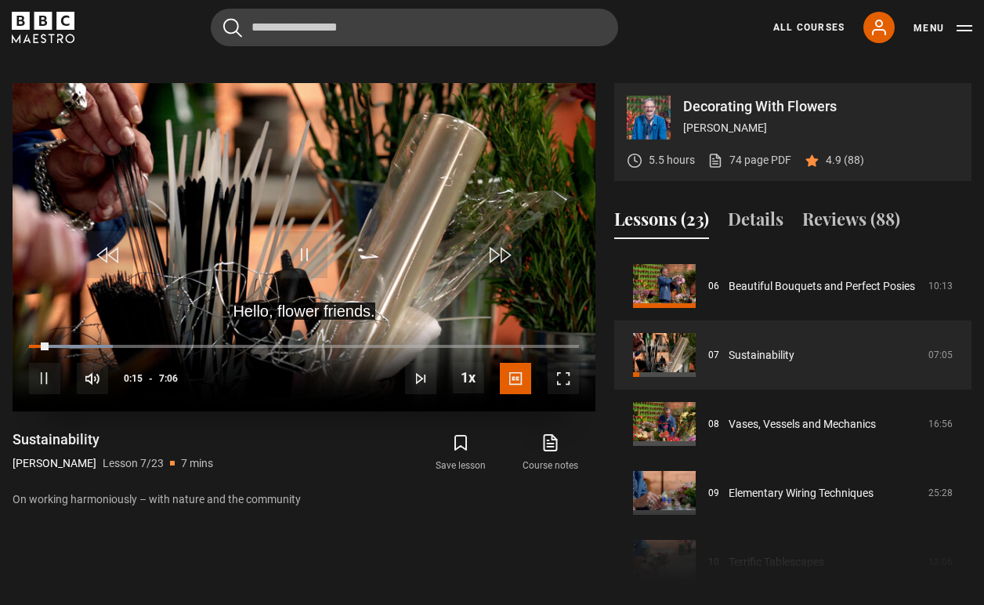
click at [564, 363] on span "Video Player" at bounding box center [563, 378] width 31 height 31
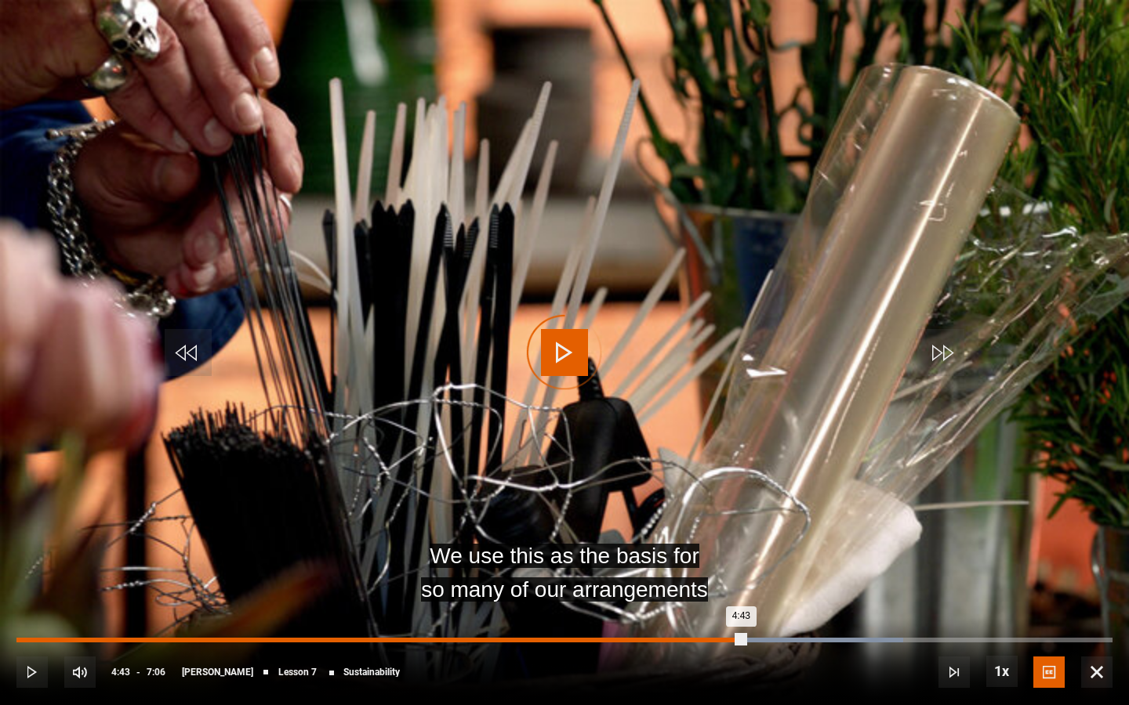
drag, startPoint x: 758, startPoint y: 637, endPoint x: 742, endPoint y: 636, distance: 15.7
click at [742, 604] on div "4:43" at bounding box center [380, 640] width 728 height 5
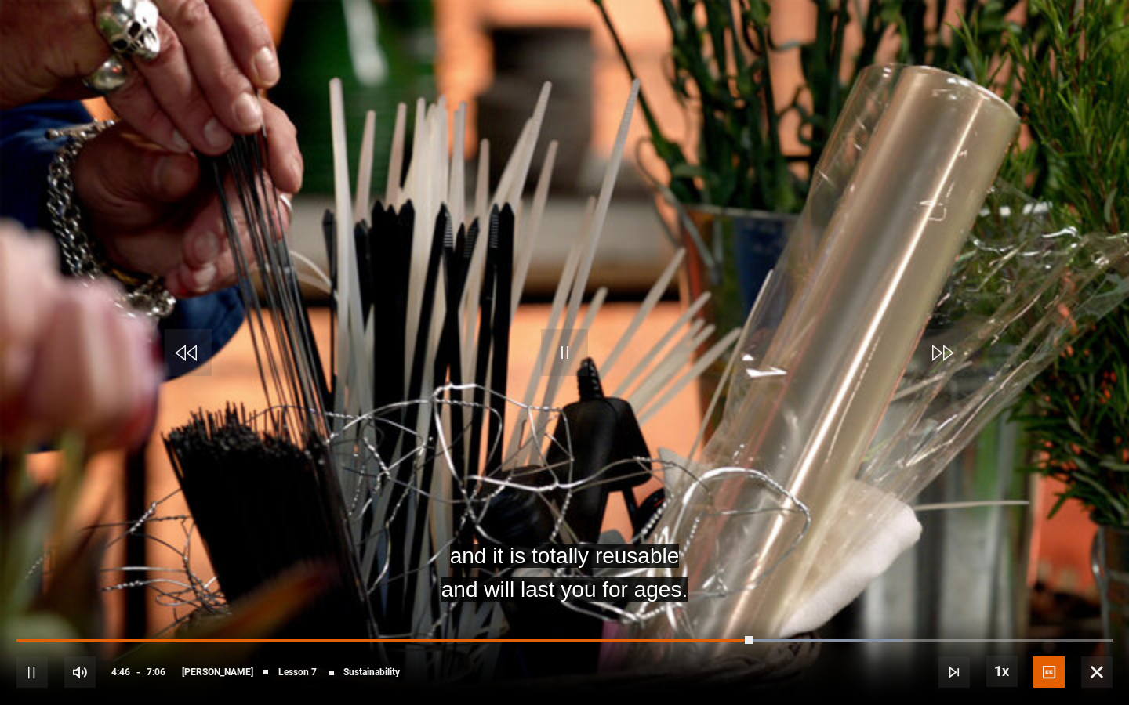
drag, startPoint x: 748, startPoint y: 635, endPoint x: 727, endPoint y: 638, distance: 21.4
click at [727, 604] on div "10s Skip Back 10 seconds Pause 10s Skip Forward 10 seconds Loaded : 80.92% 4:42…" at bounding box center [564, 661] width 1129 height 87
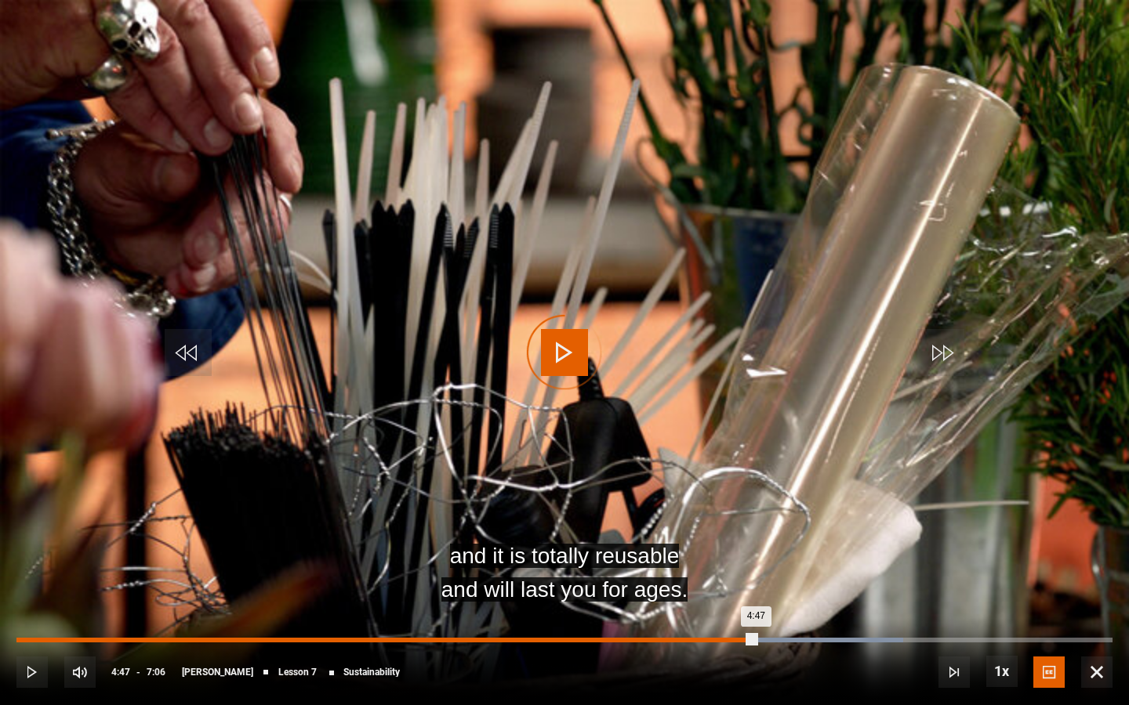
drag, startPoint x: 756, startPoint y: 637, endPoint x: 709, endPoint y: 640, distance: 46.3
click at [709, 604] on div "Loaded : 80.92% 4:29 4:47" at bounding box center [564, 640] width 1096 height 5
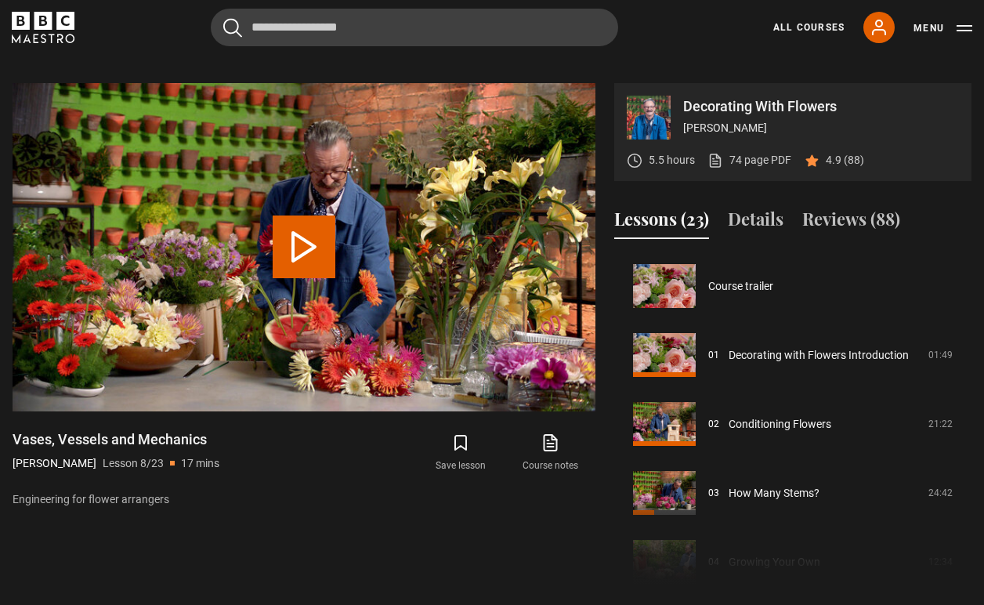
scroll to position [483, 0]
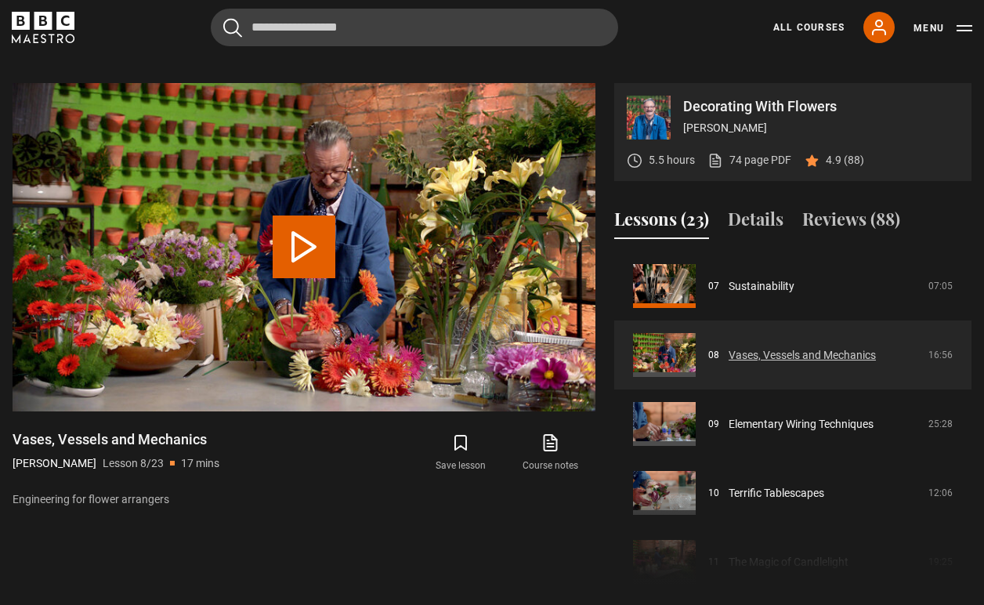
click at [757, 347] on link "Vases, Vessels and Mechanics" at bounding box center [802, 355] width 147 height 16
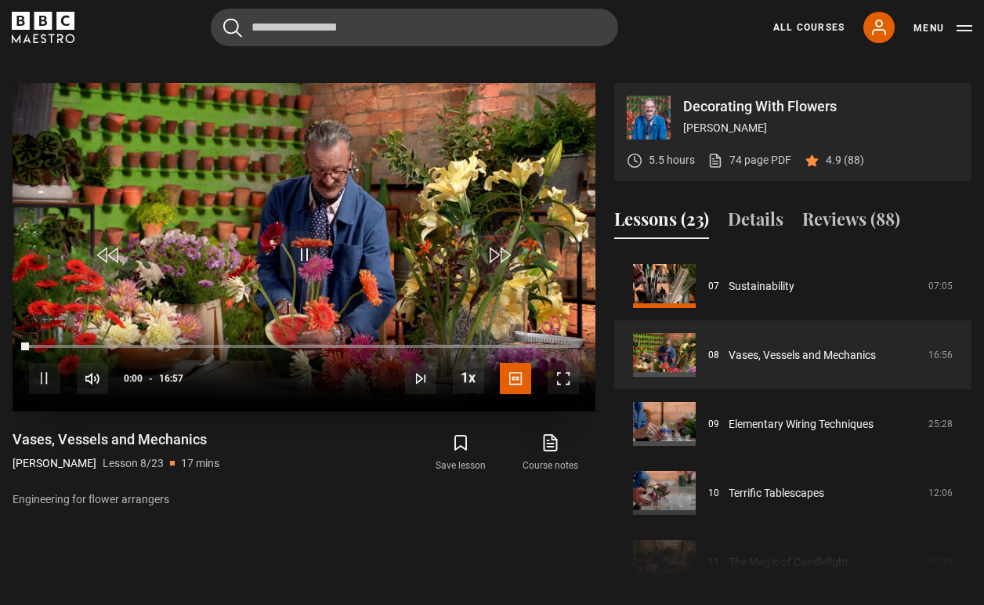
click at [568, 363] on span "Video Player" at bounding box center [563, 378] width 31 height 31
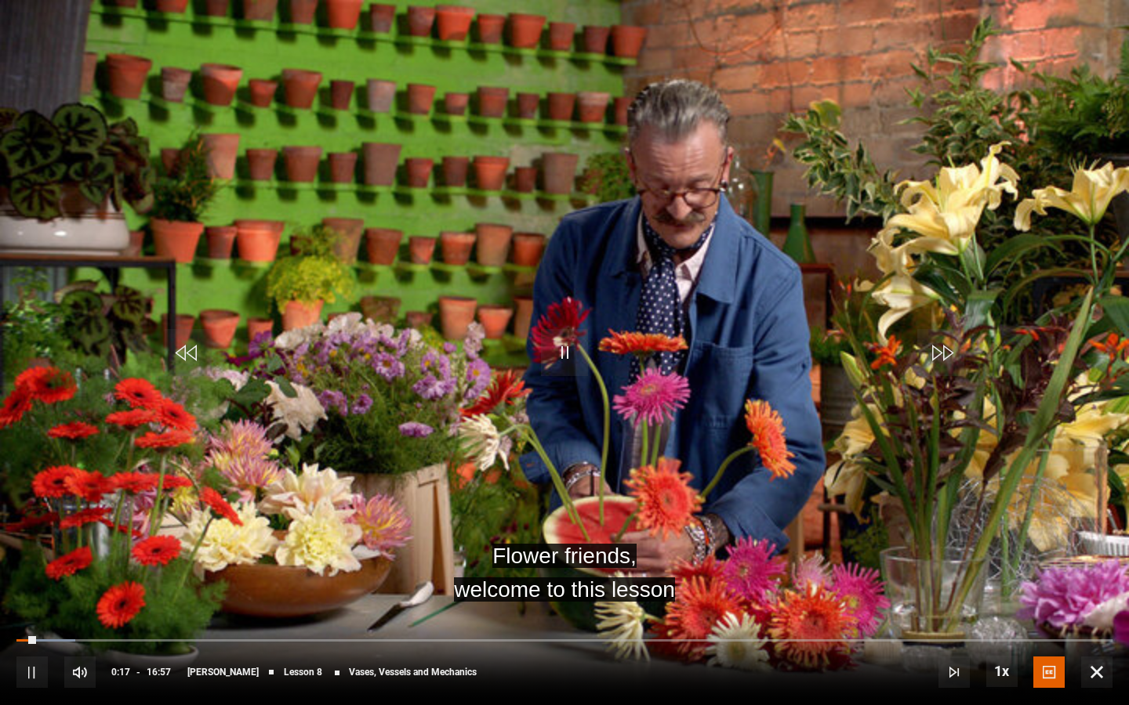
click at [577, 422] on video "Video Player" at bounding box center [564, 352] width 1129 height 705
click at [563, 350] on span "Video Player" at bounding box center [564, 352] width 47 height 47
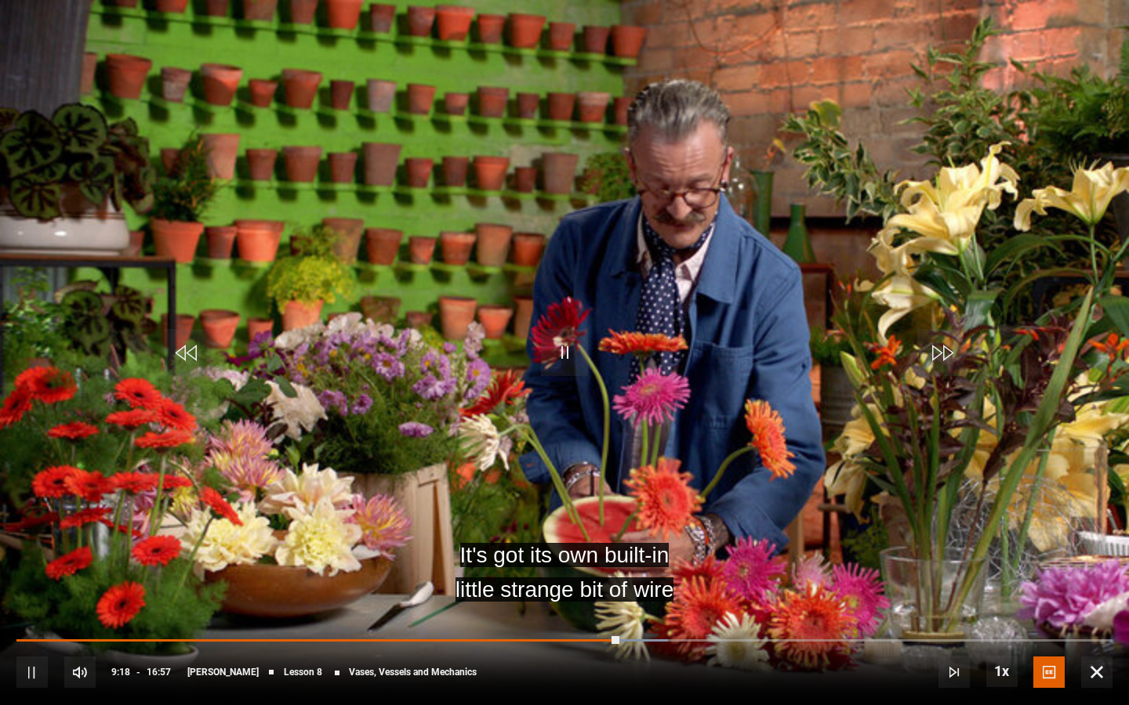
click at [558, 355] on span "Video Player" at bounding box center [564, 352] width 47 height 47
click at [553, 348] on span "Video Player" at bounding box center [564, 352] width 47 height 47
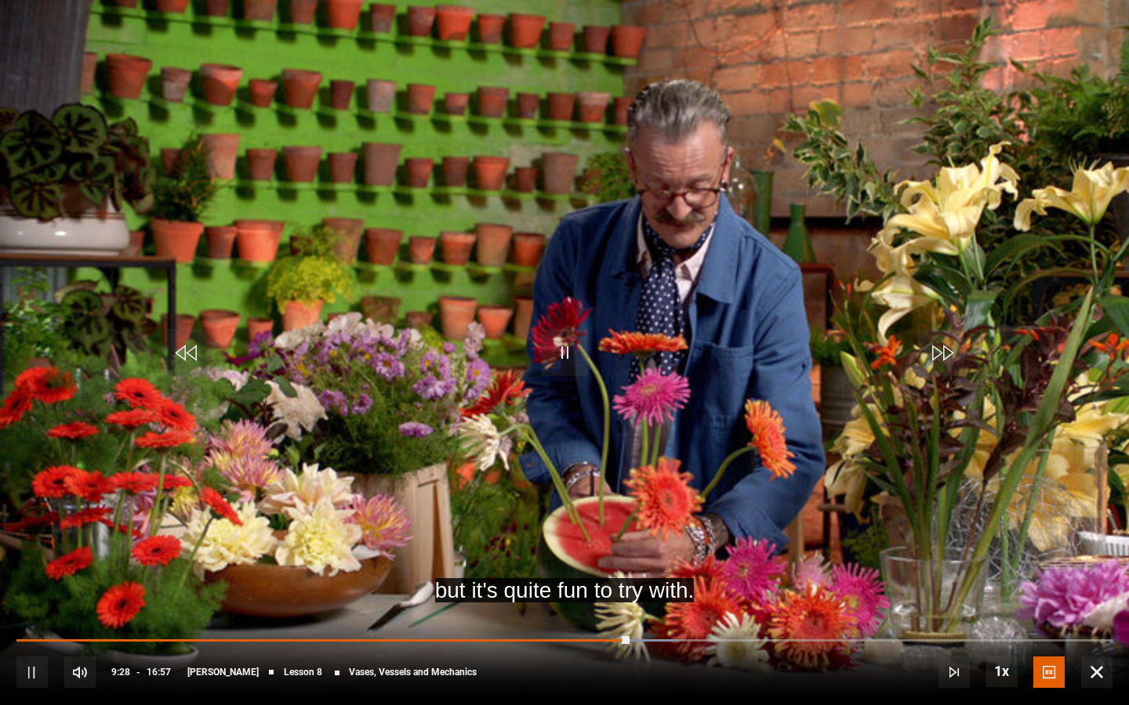
click at [564, 346] on span "Video Player" at bounding box center [564, 352] width 47 height 47
click at [564, 348] on span "Video Player" at bounding box center [564, 352] width 47 height 47
click at [984, 604] on span "Video Player" at bounding box center [1096, 672] width 31 height 31
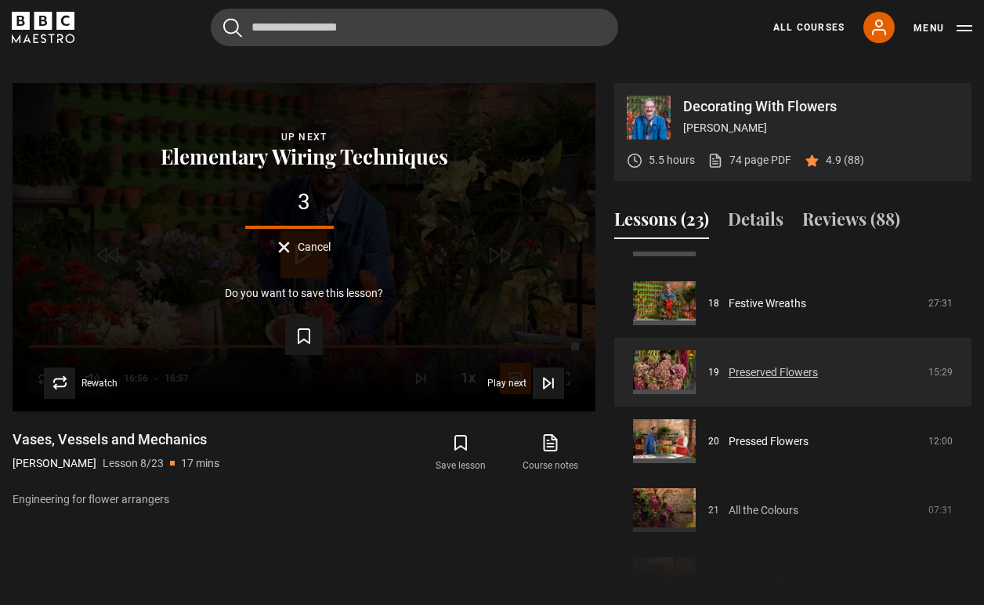
scroll to position [1225, 0]
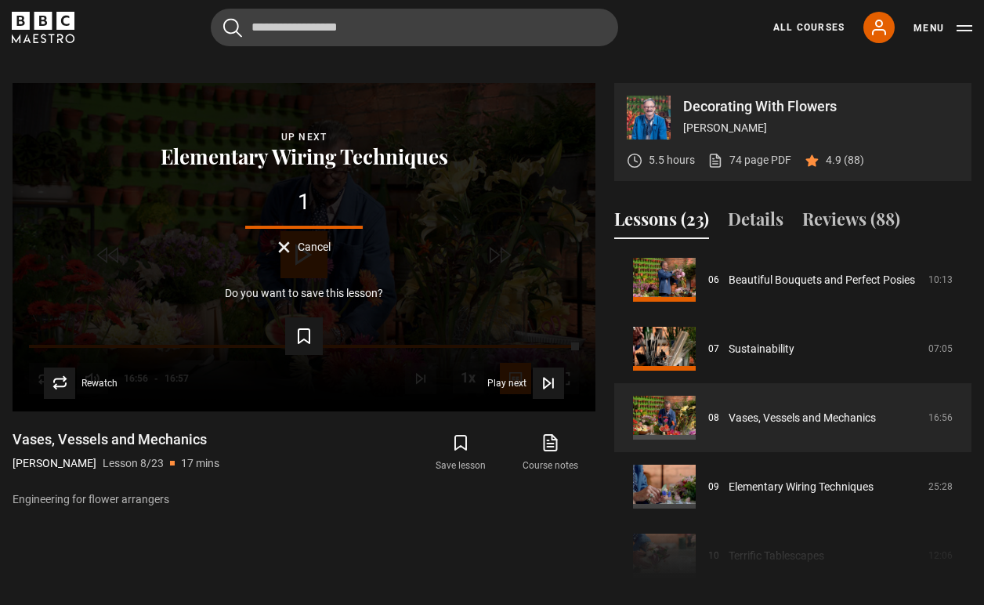
scroll to position [415, 0]
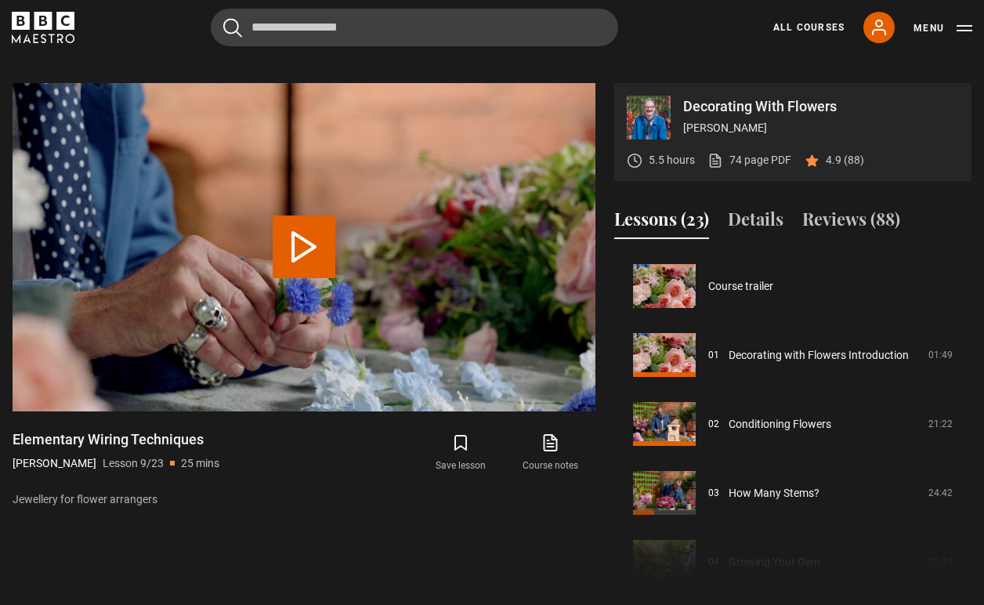
scroll to position [552, 0]
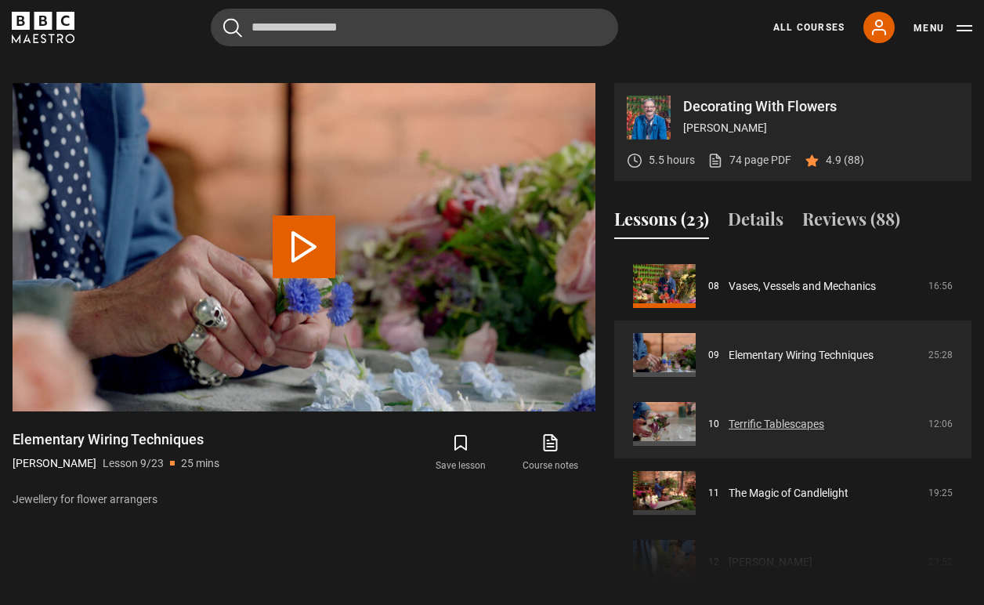
click at [805, 416] on link "Terrific Tablescapes" at bounding box center [777, 424] width 96 height 16
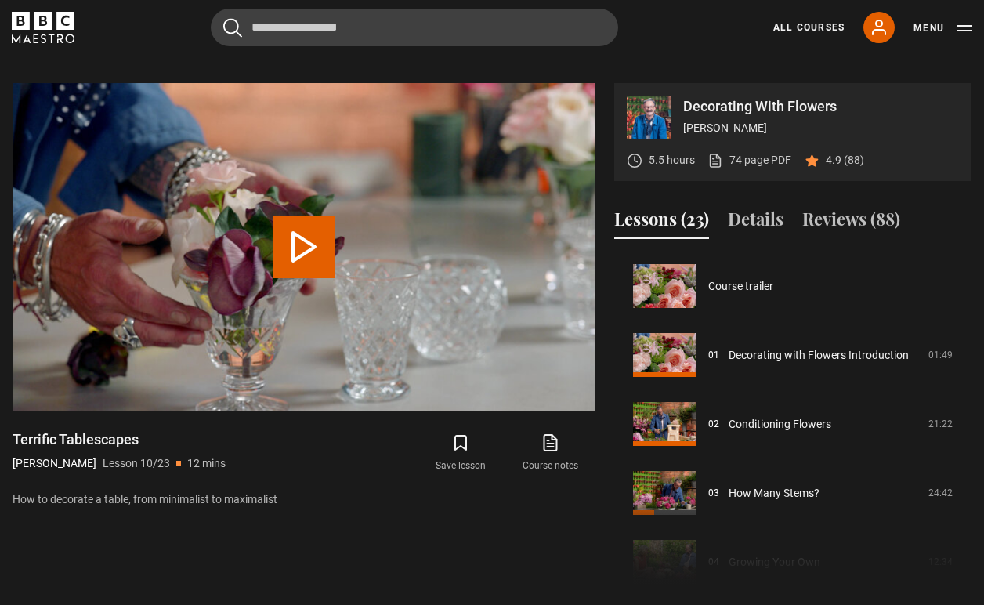
scroll to position [621, 0]
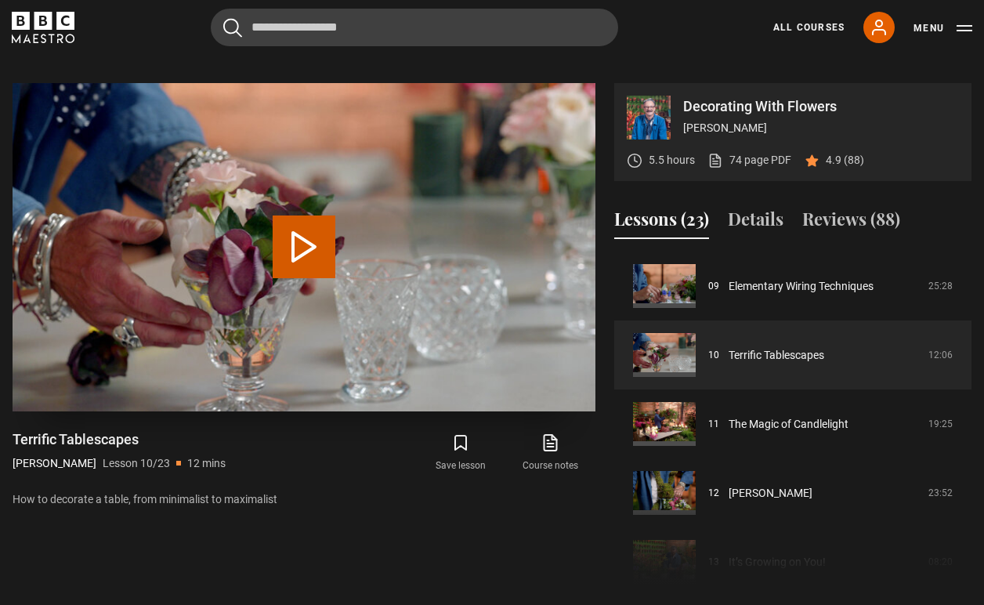
click at [307, 244] on button "Play Lesson Terrific Tablescapes" at bounding box center [304, 247] width 63 height 63
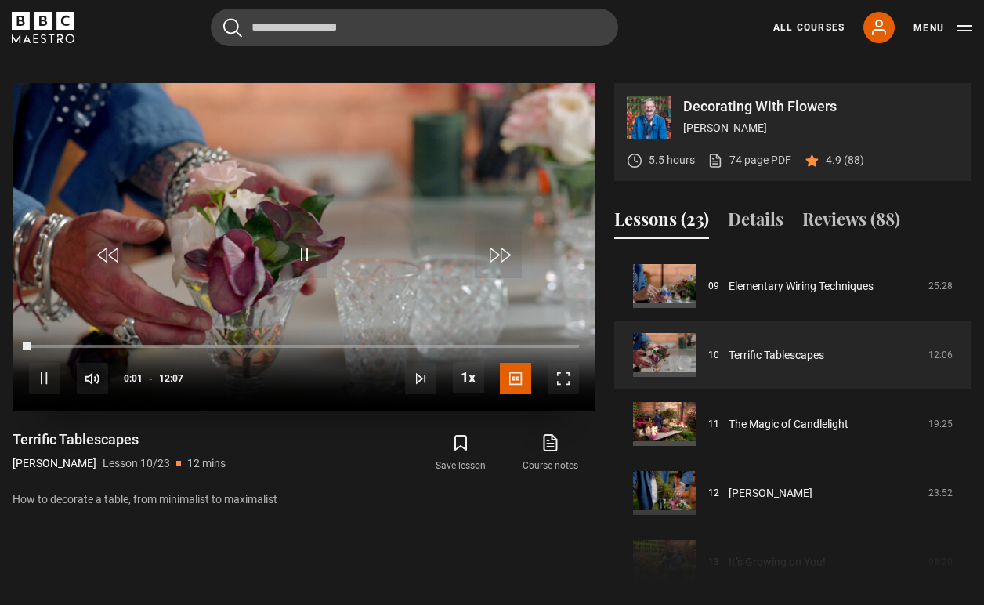
click at [560, 363] on span "Video Player" at bounding box center [563, 378] width 31 height 31
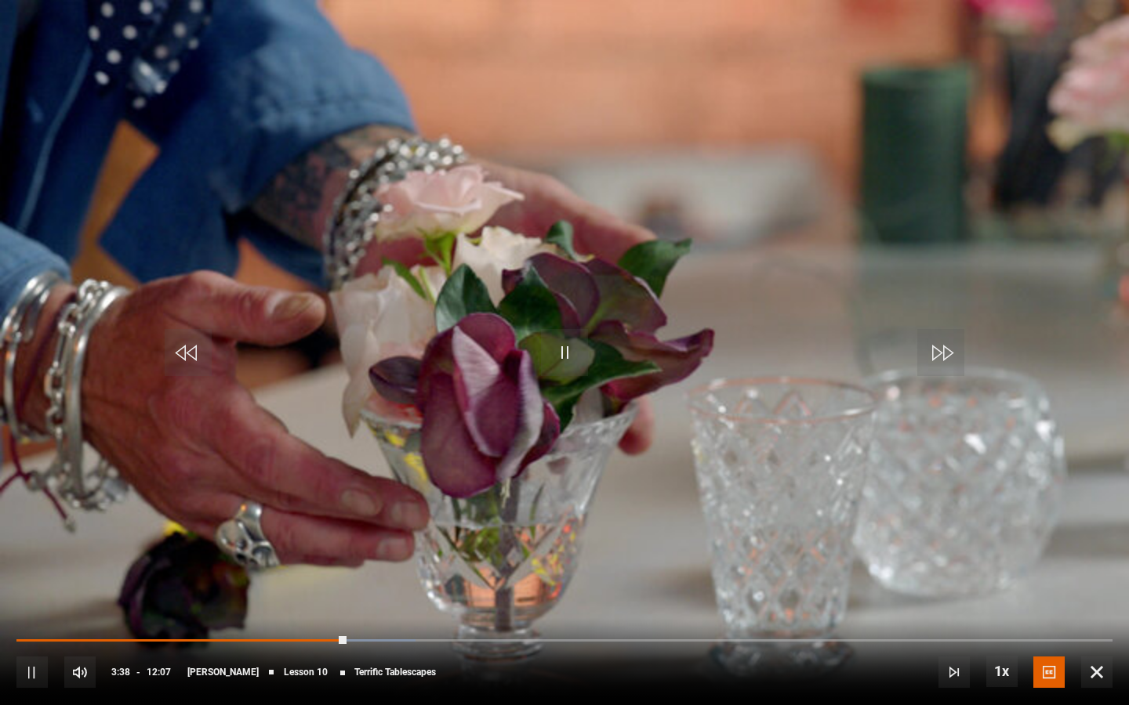
click at [559, 349] on span "Video Player" at bounding box center [564, 352] width 47 height 47
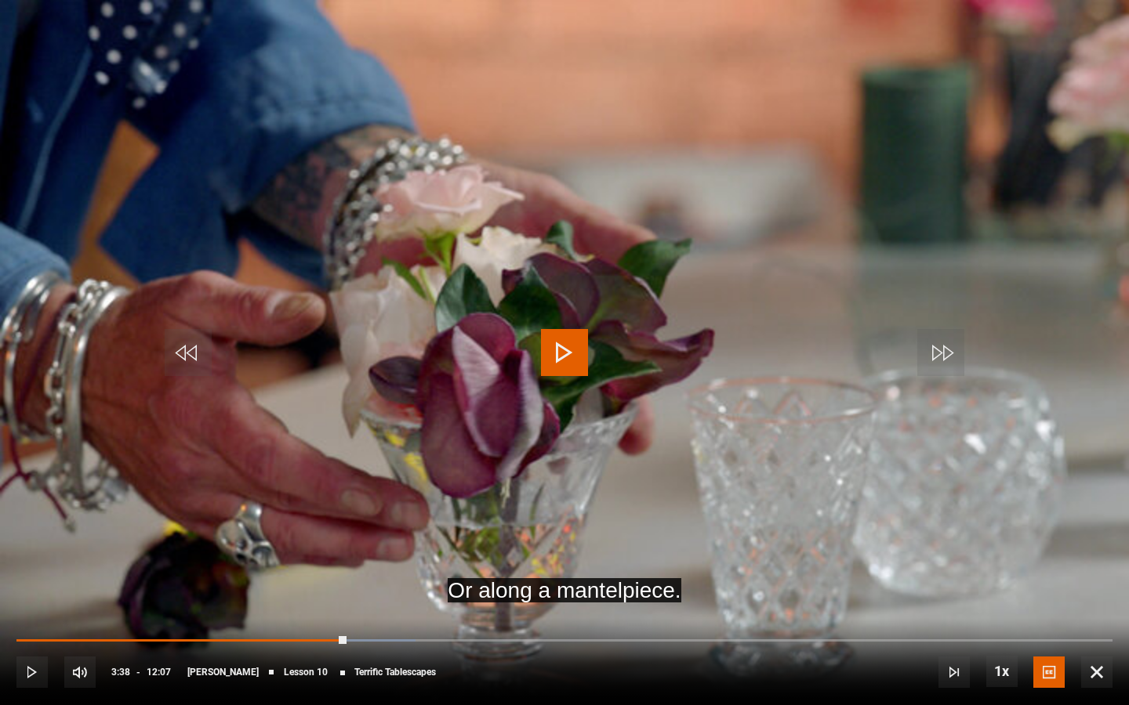
click at [559, 350] on span "Video Player" at bounding box center [564, 352] width 47 height 47
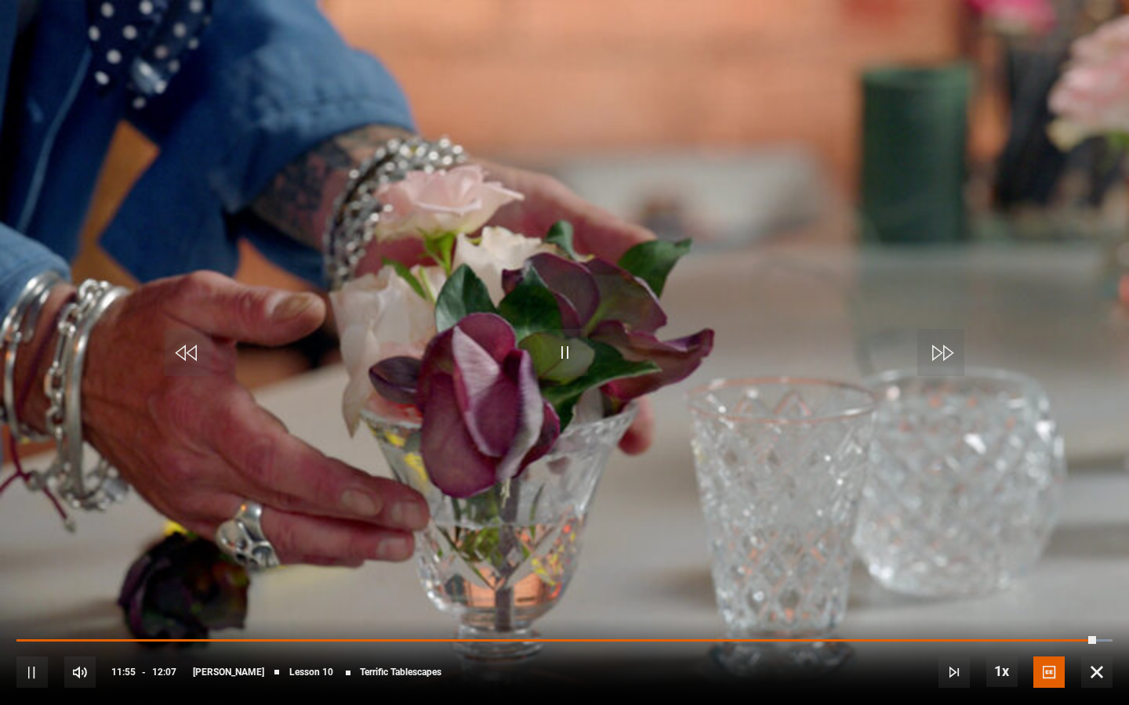
click at [984, 604] on span "Video Player" at bounding box center [1096, 672] width 31 height 31
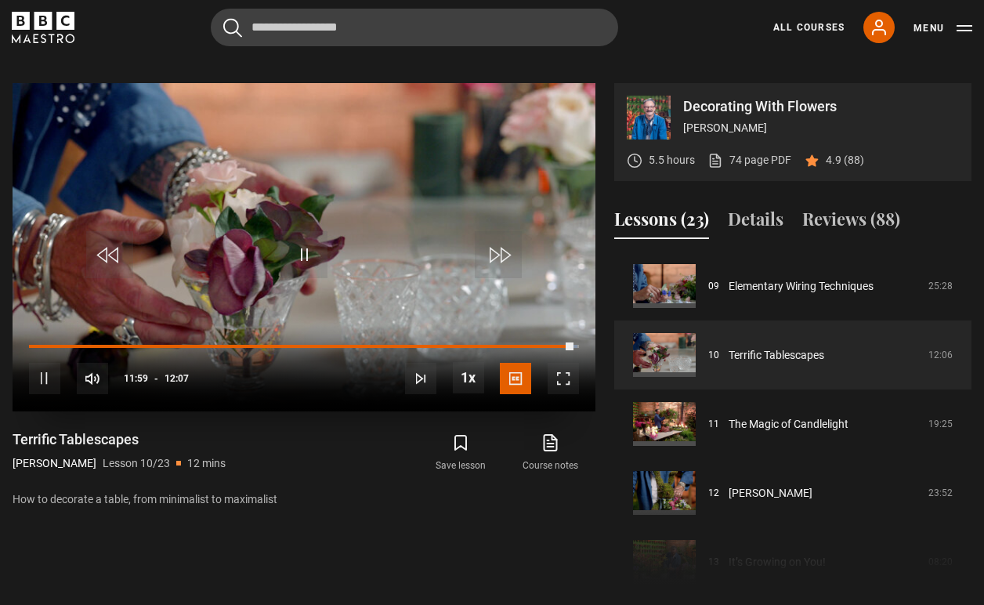
click at [302, 231] on span "Video Player" at bounding box center [304, 254] width 47 height 47
